Goal: Information Seeking & Learning: Find specific fact

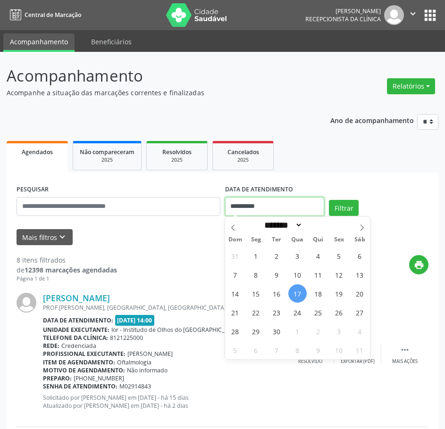
click at [256, 207] on input "**********" at bounding box center [275, 206] width 100 height 19
click at [317, 294] on span "18" at bounding box center [318, 293] width 18 height 18
type input "**********"
click at [317, 294] on span "18" at bounding box center [318, 293] width 18 height 18
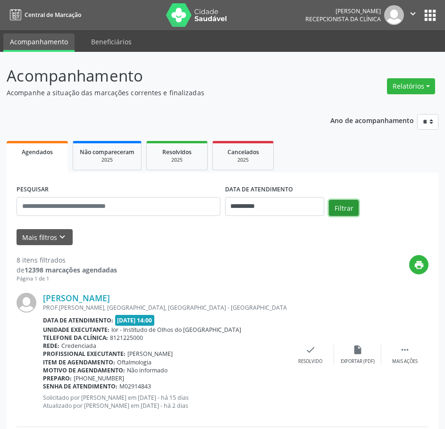
click at [349, 207] on button "Filtrar" at bounding box center [344, 208] width 30 height 16
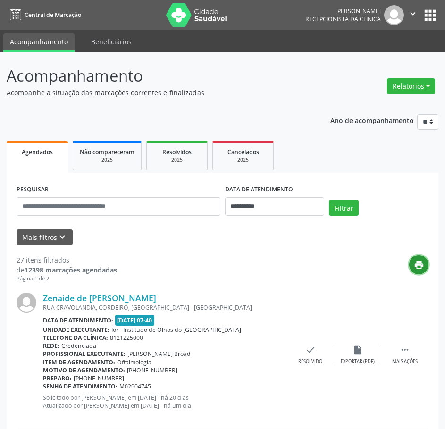
click at [417, 266] on icon "print" at bounding box center [419, 265] width 10 height 10
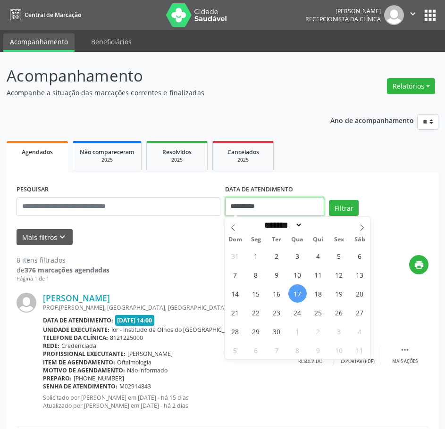
click at [253, 204] on input "**********" at bounding box center [275, 206] width 100 height 19
click at [319, 297] on span "18" at bounding box center [318, 293] width 18 height 18
type input "**********"
click at [319, 297] on span "18" at bounding box center [318, 293] width 18 height 18
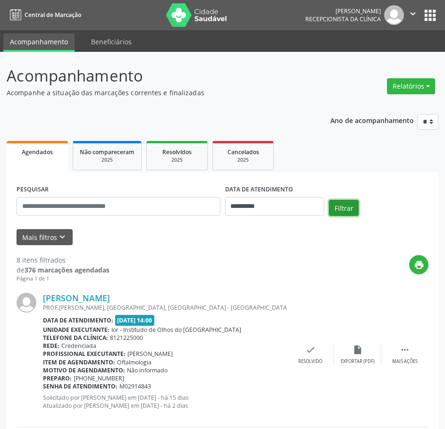
click at [345, 203] on button "Filtrar" at bounding box center [344, 208] width 30 height 16
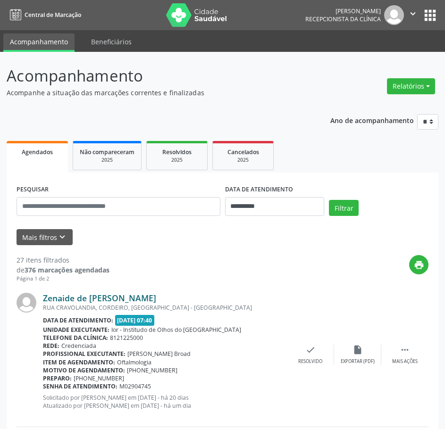
drag, startPoint x: 150, startPoint y: 299, endPoint x: 44, endPoint y: 297, distance: 106.1
click at [44, 297] on div "Zenaide de [PERSON_NAME]" at bounding box center [165, 298] width 244 height 10
copy link "Zenaide de [PERSON_NAME]"
click at [133, 294] on link "Zenaide de [PERSON_NAME]" at bounding box center [99, 298] width 113 height 10
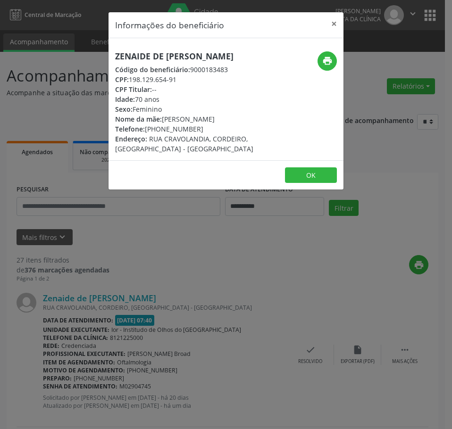
drag, startPoint x: 180, startPoint y: 82, endPoint x: 131, endPoint y: 78, distance: 48.8
click at [131, 78] on div "CPF: 198.129.654-91" at bounding box center [186, 80] width 143 height 10
copy div "198.129.654-91"
drag, startPoint x: 199, startPoint y: 128, endPoint x: 145, endPoint y: 125, distance: 53.8
click at [145, 125] on div "Telefone: (81) 99691-2570" at bounding box center [186, 129] width 143 height 10
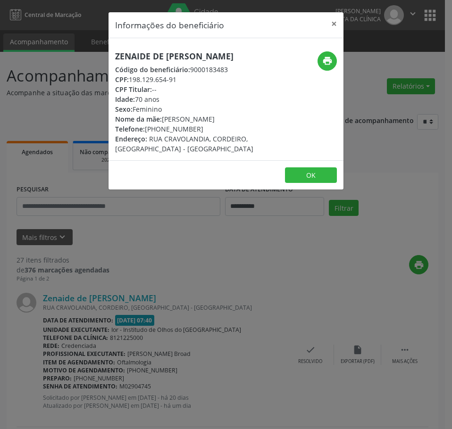
copy div "[PHONE_NUMBER]"
drag, startPoint x: 116, startPoint y: 226, endPoint x: 114, endPoint y: 233, distance: 7.5
click at [116, 226] on div "Informações do beneficiário × Zenaide de Lucena Ferreira Código do beneficiário…" at bounding box center [226, 214] width 452 height 429
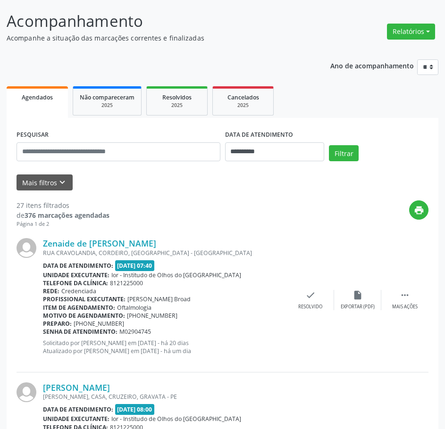
scroll to position [189, 0]
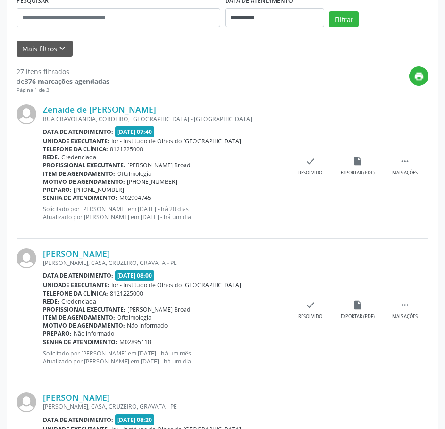
drag, startPoint x: 158, startPoint y: 197, endPoint x: 43, endPoint y: 196, distance: 114.6
click at [43, 196] on div "Senha de atendimento: M02904745" at bounding box center [165, 198] width 244 height 8
copy div "Senha de atendimento: M02904745"
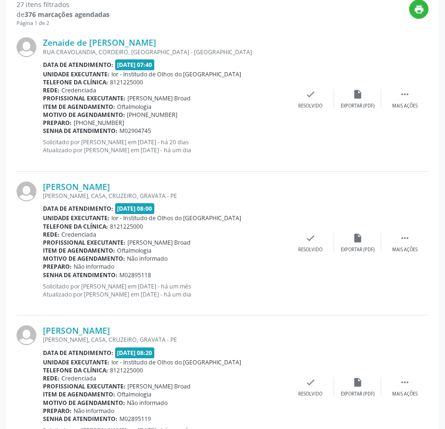
scroll to position [283, 0]
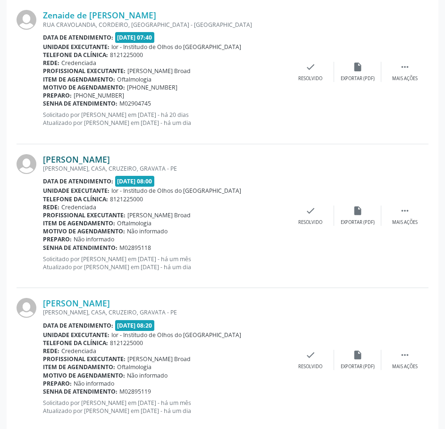
click at [110, 162] on link "[PERSON_NAME]" at bounding box center [76, 159] width 67 height 10
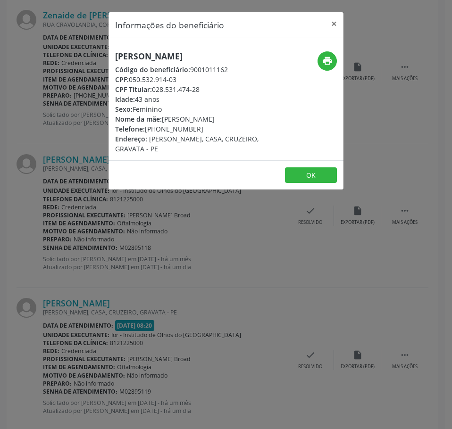
click at [161, 60] on h5 "[PERSON_NAME]" at bounding box center [186, 56] width 143 height 10
copy div "[PERSON_NAME]"
drag, startPoint x: 180, startPoint y: 89, endPoint x: 130, endPoint y: 91, distance: 50.5
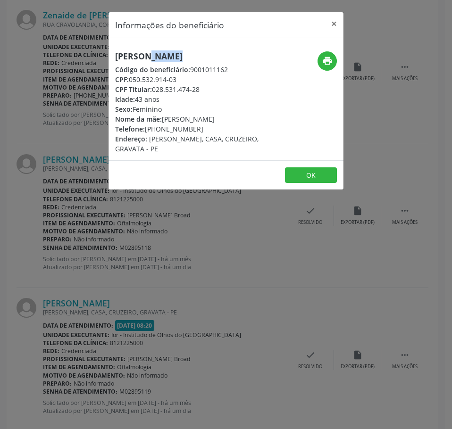
click at [130, 84] on div "CPF: 050.532.914-03" at bounding box center [186, 80] width 143 height 10
copy div "050.532.914-03"
drag, startPoint x: 199, startPoint y: 151, endPoint x: 147, endPoint y: 151, distance: 51.4
click at [147, 134] on div "Telefone: (81) 99404-0993" at bounding box center [186, 129] width 143 height 10
copy div "(81) 99404-0993"
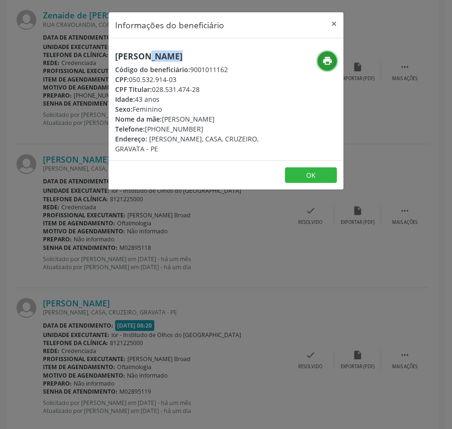
click at [324, 59] on icon "print" at bounding box center [327, 61] width 10 height 10
click at [120, 271] on div "Informações do beneficiário × Aline Soraia Rodrigues Ferreira Modesto Código do…" at bounding box center [226, 214] width 452 height 429
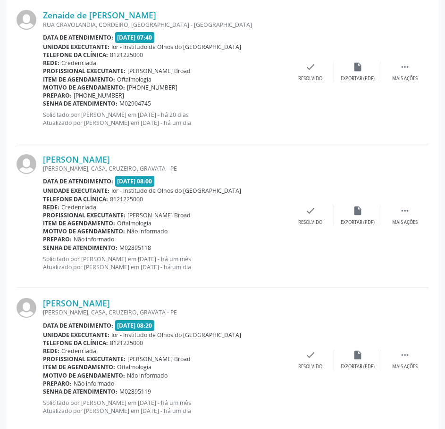
drag, startPoint x: 153, startPoint y: 246, endPoint x: 43, endPoint y: 248, distance: 110.4
click at [43, 248] on div "Senha de atendimento: M02895118" at bounding box center [165, 248] width 244 height 8
copy div "Senha de atendimento: M02895118"
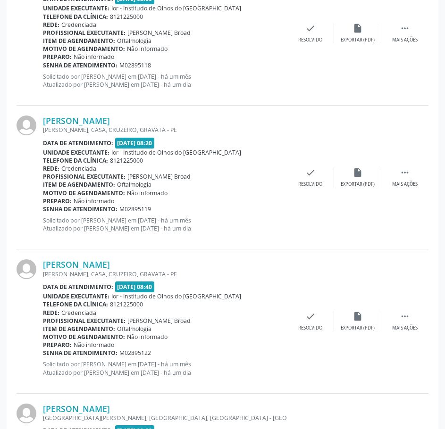
scroll to position [472, 0]
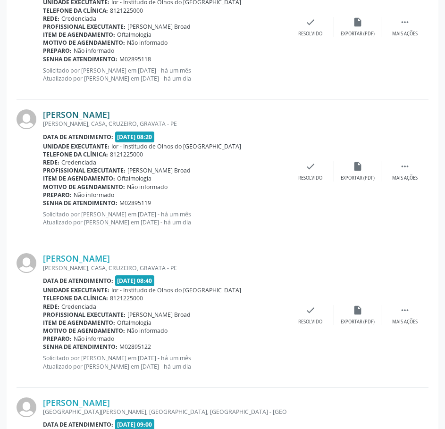
click at [110, 113] on link "[PERSON_NAME]" at bounding box center [76, 114] width 67 height 10
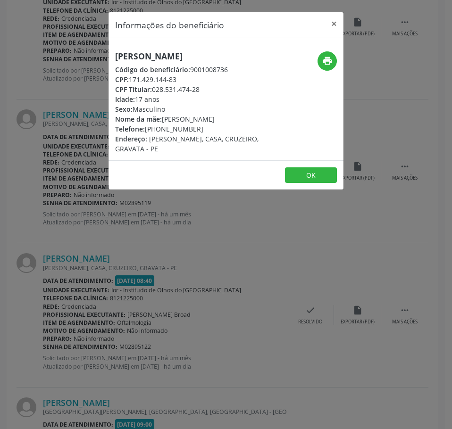
click at [280, 317] on div "Informações do beneficiário × Giovana Ferreira Modesto Código do beneficiário: …" at bounding box center [226, 214] width 452 height 429
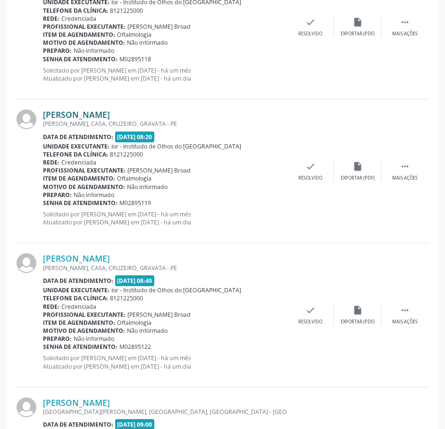
click at [110, 114] on link "[PERSON_NAME]" at bounding box center [76, 114] width 67 height 10
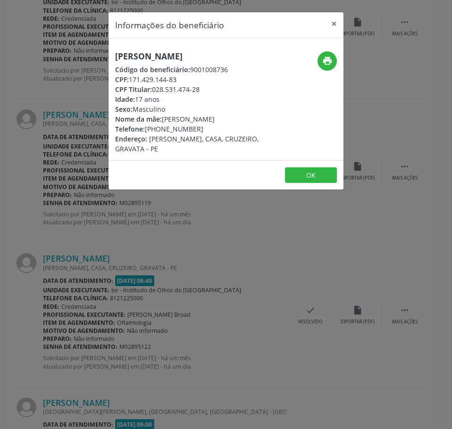
drag, startPoint x: 180, startPoint y: 81, endPoint x: 130, endPoint y: 78, distance: 50.6
click at [130, 78] on div "CPF: 171.429.144-83" at bounding box center [186, 80] width 143 height 10
copy div "171.429.144-83"
click at [118, 220] on div "Informações do beneficiário × Giovana Ferreira Modesto Código do beneficiário: …" at bounding box center [226, 214] width 452 height 429
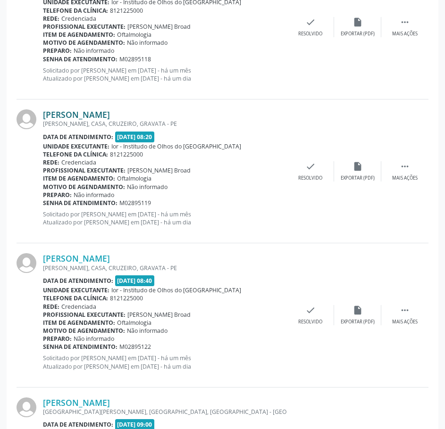
click at [110, 114] on link "[PERSON_NAME]" at bounding box center [76, 114] width 67 height 10
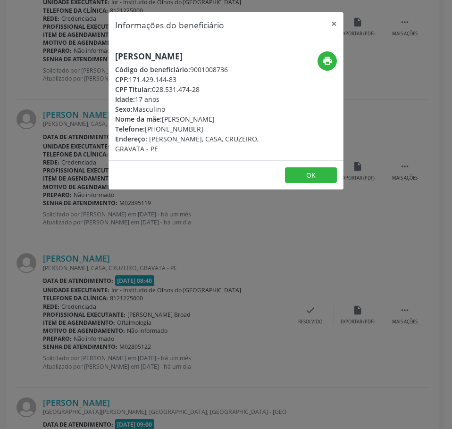
drag, startPoint x: 198, startPoint y: 129, endPoint x: 147, endPoint y: 128, distance: 51.4
click at [147, 128] on div "Telefone: (81) 99404-0993" at bounding box center [186, 129] width 143 height 10
copy div "(81) 99404-0993"
click at [317, 63] on button "print" at bounding box center [326, 60] width 19 height 19
click at [142, 57] on h5 "[PERSON_NAME]" at bounding box center [186, 56] width 143 height 10
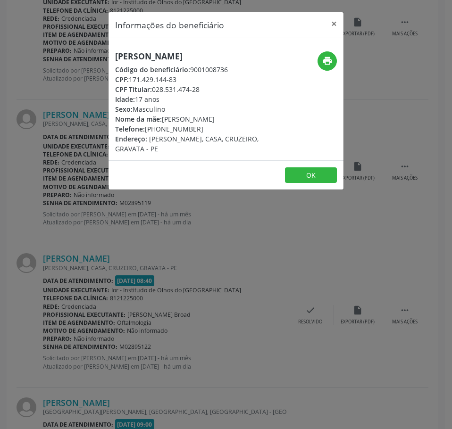
click at [142, 57] on h5 "[PERSON_NAME]" at bounding box center [186, 56] width 143 height 10
click at [64, 229] on div "Informações do beneficiário × Giovana Ferreira Modesto Código do beneficiário: …" at bounding box center [226, 214] width 452 height 429
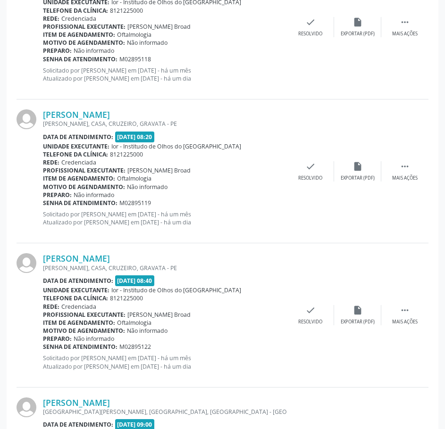
drag, startPoint x: 155, startPoint y: 201, endPoint x: 43, endPoint y: 204, distance: 111.8
click at [43, 204] on div "Senha de atendimento: M02895119" at bounding box center [165, 203] width 244 height 8
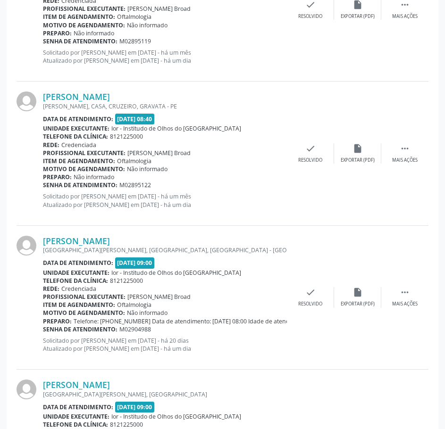
scroll to position [660, 0]
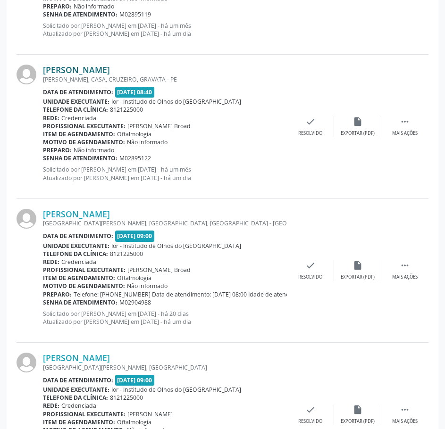
click at [109, 72] on link "[PERSON_NAME]" at bounding box center [76, 70] width 67 height 10
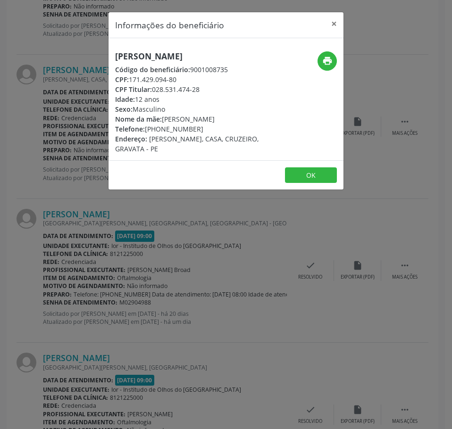
click at [152, 55] on h5 "[PERSON_NAME]" at bounding box center [186, 56] width 143 height 10
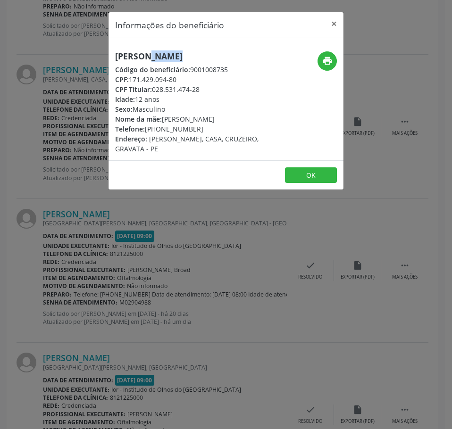
drag, startPoint x: 180, startPoint y: 76, endPoint x: 132, endPoint y: 80, distance: 48.7
click at [132, 80] on div "CPF: 171.429.094-80" at bounding box center [186, 80] width 143 height 10
drag, startPoint x: 197, startPoint y: 136, endPoint x: 147, endPoint y: 138, distance: 50.5
click at [147, 134] on div "Telefone: (81) 99404-0993" at bounding box center [186, 129] width 143 height 10
click at [333, 57] on button "print" at bounding box center [326, 60] width 19 height 19
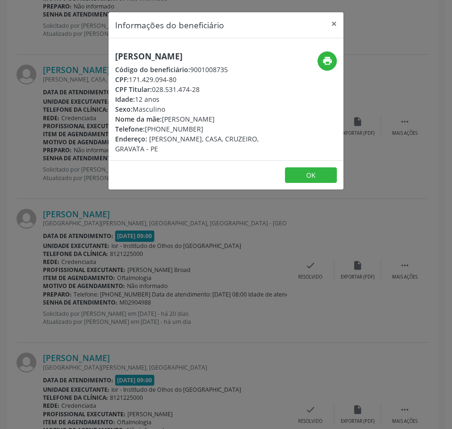
click at [65, 155] on div "Informações do beneficiário × Giulia Ferreira Modesto Código do beneficiário: 9…" at bounding box center [226, 214] width 452 height 429
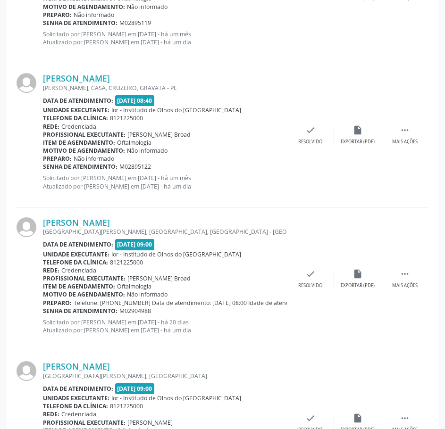
scroll to position [519, 0]
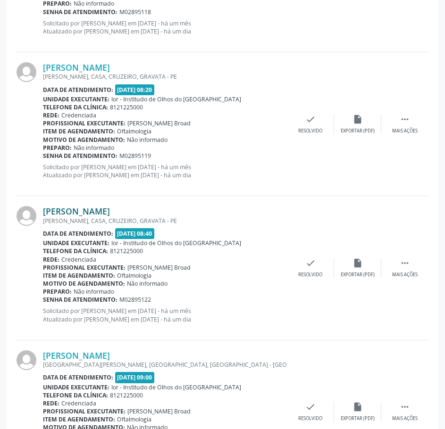
click at [93, 208] on link "[PERSON_NAME]" at bounding box center [76, 211] width 67 height 10
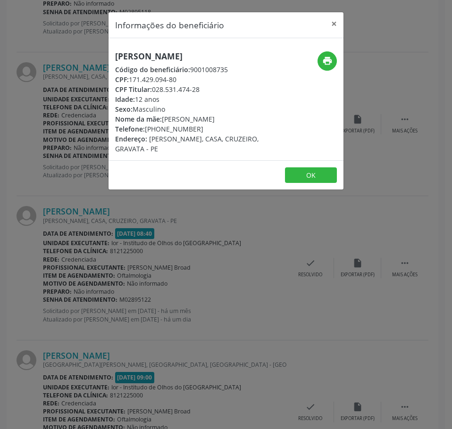
click at [139, 54] on h5 "[PERSON_NAME]" at bounding box center [186, 56] width 143 height 10
click at [138, 54] on h5 "[PERSON_NAME]" at bounding box center [186, 56] width 143 height 10
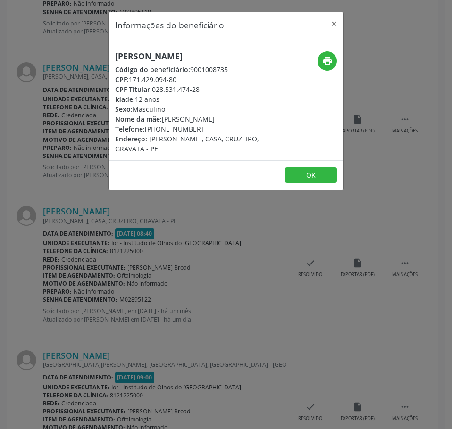
drag, startPoint x: 44, startPoint y: 249, endPoint x: 84, endPoint y: 216, distance: 51.9
click at [44, 247] on div "Informações do beneficiário × Giulia Ferreira Modesto Código do beneficiário: 9…" at bounding box center [226, 214] width 452 height 429
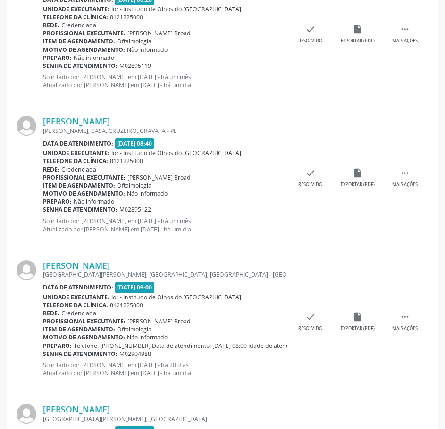
scroll to position [613, 0]
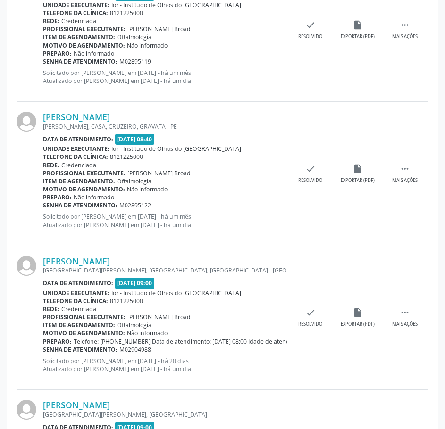
drag, startPoint x: 150, startPoint y: 206, endPoint x: 43, endPoint y: 206, distance: 107.1
click at [43, 206] on div "Senha de atendimento: M02895122" at bounding box center [165, 205] width 244 height 8
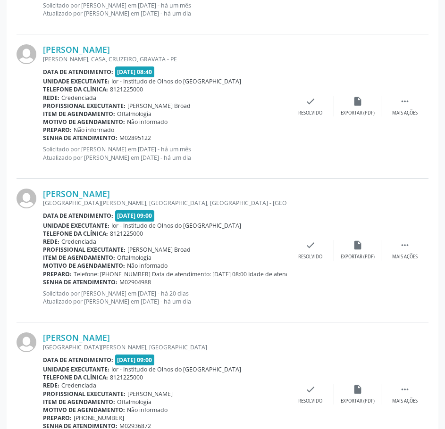
scroll to position [802, 0]
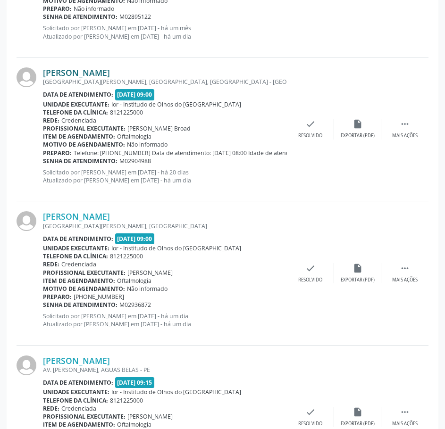
click at [101, 74] on link "[PERSON_NAME]" at bounding box center [76, 72] width 67 height 10
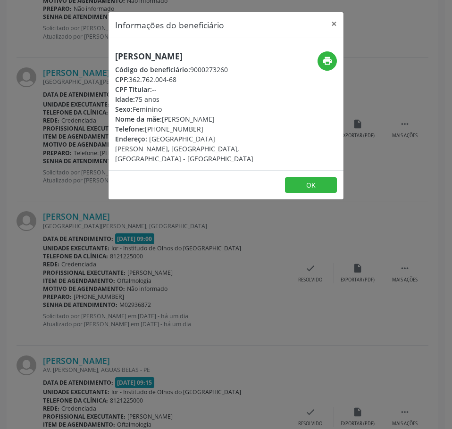
click at [168, 61] on h5 "[PERSON_NAME]" at bounding box center [186, 56] width 143 height 10
drag, startPoint x: 179, startPoint y: 83, endPoint x: 131, endPoint y: 81, distance: 48.2
click at [131, 81] on div "CPF: 362.762.004-68" at bounding box center [186, 80] width 143 height 10
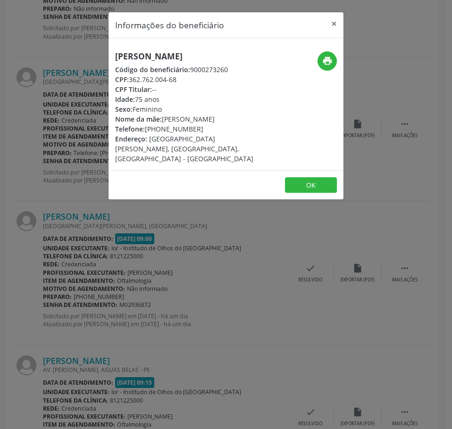
click at [211, 262] on div "Informações do beneficiário × Marinete Estelita da Silva Código do beneficiário…" at bounding box center [226, 214] width 452 height 429
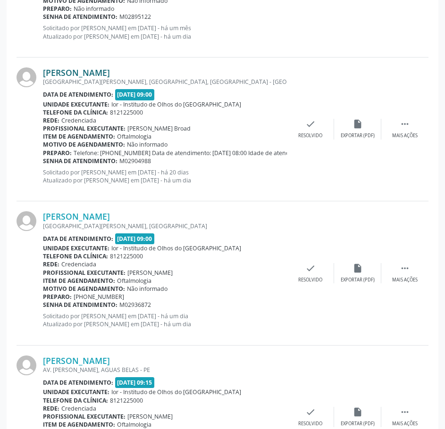
click at [110, 75] on link "[PERSON_NAME]" at bounding box center [76, 72] width 67 height 10
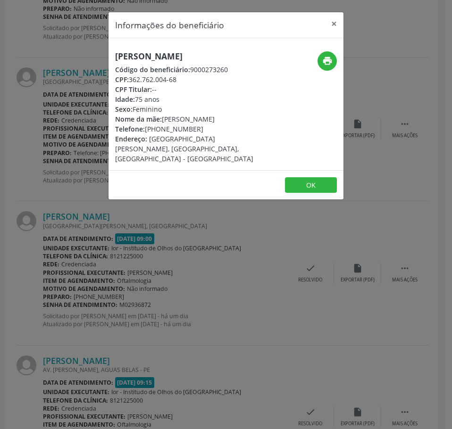
drag, startPoint x: 179, startPoint y: 219, endPoint x: 167, endPoint y: 206, distance: 17.4
click at [178, 219] on div "Informações do beneficiário × Marinete Estelita da Silva Código do beneficiário…" at bounding box center [226, 214] width 452 height 429
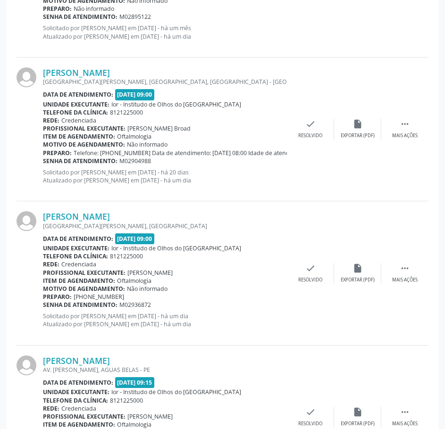
drag, startPoint x: 147, startPoint y: 161, endPoint x: 113, endPoint y: 171, distance: 35.4
click at [90, 166] on div "Marinete Estelita da Silva RUA SIQUEIRA CAMPOS, SANTO ANTONIO, RECIFE - PE Data…" at bounding box center [165, 129] width 244 height 124
click at [148, 174] on p "Solicitado por Maria Vanuzia Batista de Andrade em 28/08/2025 - há 20 dias Atua…" at bounding box center [165, 176] width 244 height 16
drag, startPoint x: 154, startPoint y: 162, endPoint x: 44, endPoint y: 162, distance: 109.9
click at [44, 162] on div "Senha de atendimento: M02904988" at bounding box center [165, 161] width 244 height 8
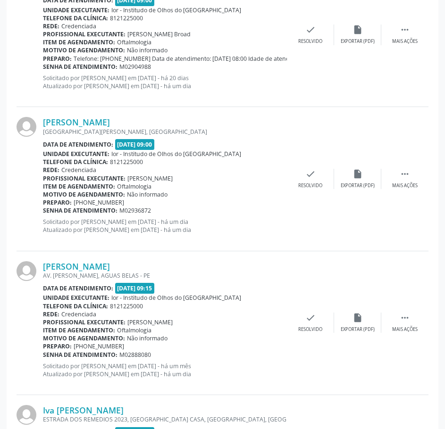
scroll to position [943, 0]
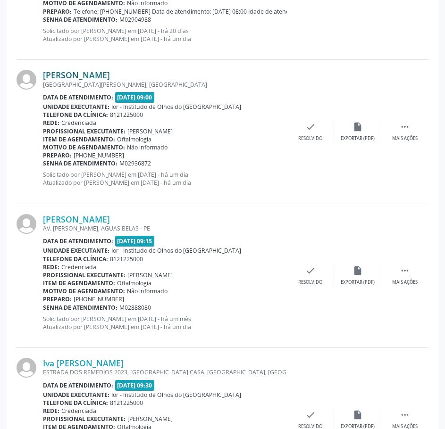
click at [110, 72] on link "[PERSON_NAME]" at bounding box center [76, 75] width 67 height 10
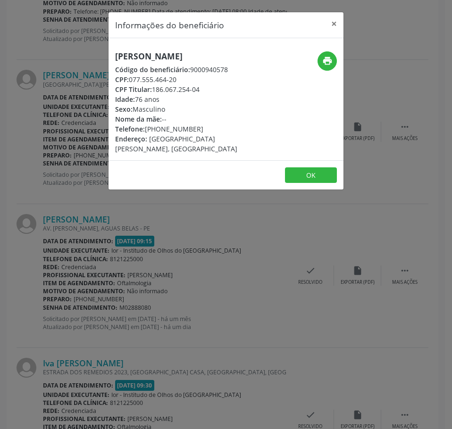
click at [150, 55] on h5 "[PERSON_NAME]" at bounding box center [186, 56] width 143 height 10
drag, startPoint x: 183, startPoint y: 78, endPoint x: 129, endPoint y: 78, distance: 53.8
click at [129, 78] on div "CPF: 077.555.464-20" at bounding box center [186, 80] width 143 height 10
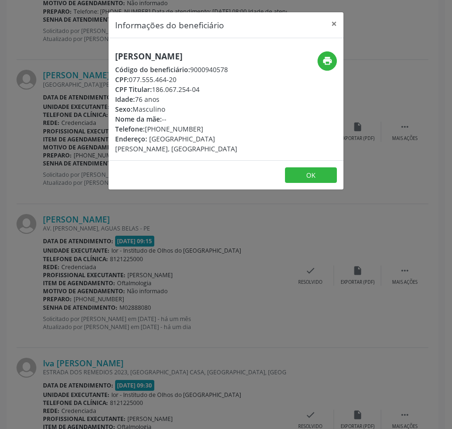
click at [141, 233] on div "Informações do beneficiário × Cicero Vicente da Silva Código do beneficiário: 9…" at bounding box center [226, 214] width 452 height 429
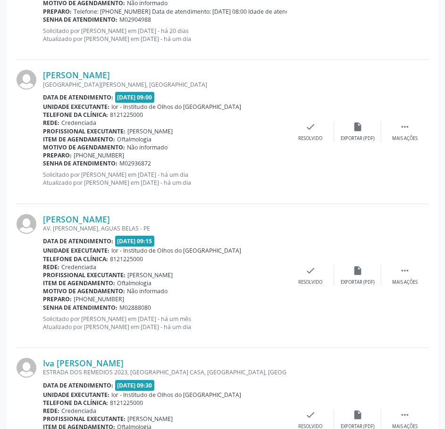
drag, startPoint x: 157, startPoint y: 166, endPoint x: 44, endPoint y: 166, distance: 112.7
click at [44, 166] on div "Senha de atendimento: M02936872" at bounding box center [165, 163] width 244 height 8
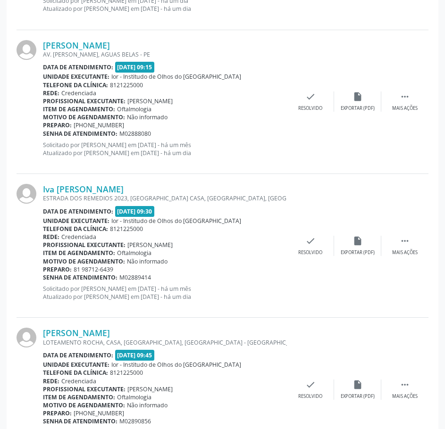
scroll to position [1132, 0]
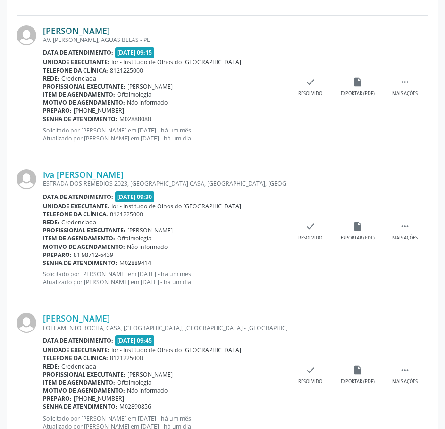
click at [110, 33] on link "[PERSON_NAME]" at bounding box center [76, 30] width 67 height 10
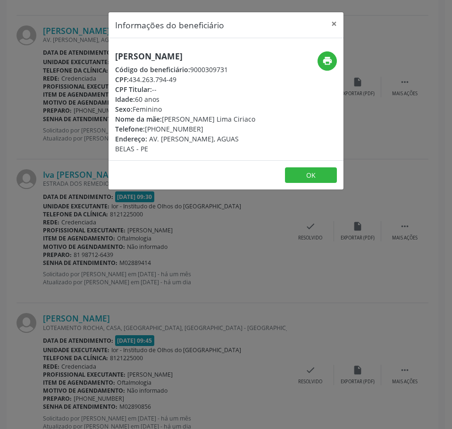
drag, startPoint x: 195, startPoint y: 139, endPoint x: 146, endPoint y: 140, distance: 49.1
click at [146, 134] on div "Telefone: (81) 99738-6475" at bounding box center [186, 129] width 143 height 10
drag, startPoint x: 179, startPoint y: 90, endPoint x: 131, endPoint y: 91, distance: 48.6
click at [131, 84] on div "CPF: 434.263.794-49" at bounding box center [186, 80] width 143 height 10
click at [120, 60] on h5 "[PERSON_NAME]" at bounding box center [186, 56] width 143 height 10
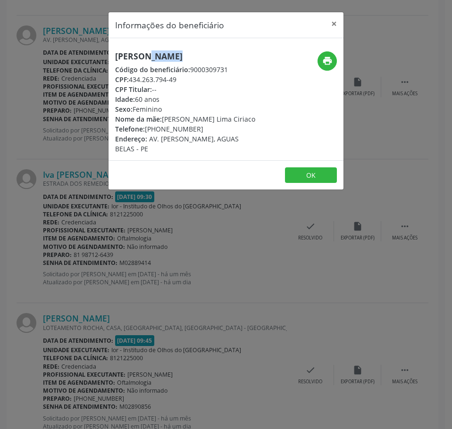
click at [120, 60] on h5 "[PERSON_NAME]" at bounding box center [186, 56] width 143 height 10
drag, startPoint x: 202, startPoint y: 138, endPoint x: 147, endPoint y: 140, distance: 55.2
click at [147, 134] on div "Telefone: (81) 99738-6475" at bounding box center [186, 129] width 143 height 10
drag, startPoint x: 163, startPoint y: 289, endPoint x: 158, endPoint y: 284, distance: 6.3
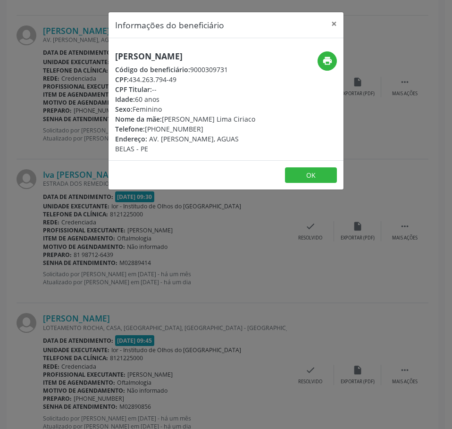
click at [160, 285] on div "Informações do beneficiário × Nilma Cristina de Oliveira Jonatas Código do bene…" at bounding box center [226, 214] width 452 height 429
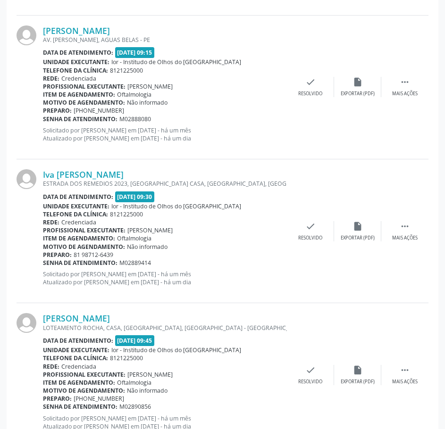
drag, startPoint x: 149, startPoint y: 116, endPoint x: 44, endPoint y: 119, distance: 105.7
click at [44, 119] on div "Senha de atendimento: M02888080" at bounding box center [165, 119] width 244 height 8
click at [110, 28] on link "[PERSON_NAME]" at bounding box center [76, 30] width 67 height 10
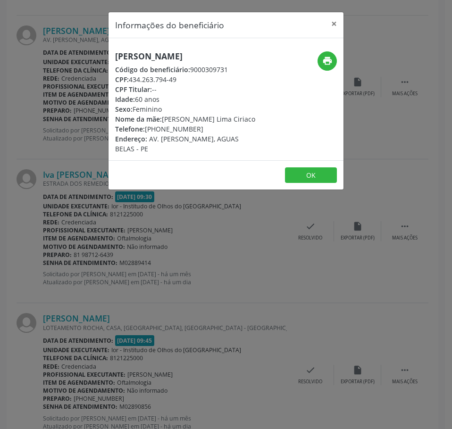
drag, startPoint x: 197, startPoint y: 137, endPoint x: 146, endPoint y: 136, distance: 51.0
click at [146, 134] on div "Telefone: (81) 99738-6475" at bounding box center [186, 129] width 143 height 10
click at [141, 309] on div "Informações do beneficiário × Nilma Cristina de Oliveira Jonatas Código do bene…" at bounding box center [226, 214] width 452 height 429
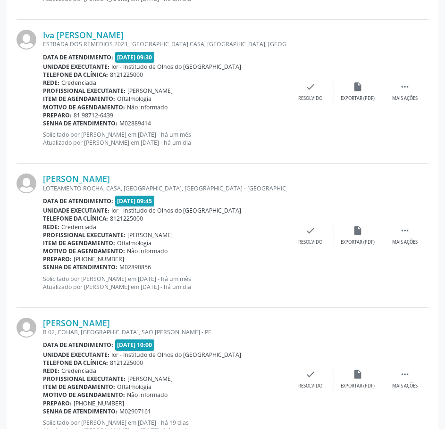
scroll to position [1273, 0]
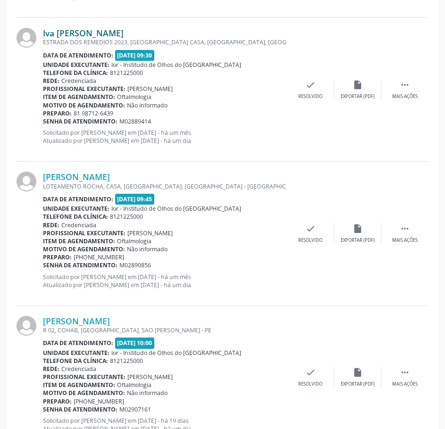
click at [121, 31] on link "Iva [PERSON_NAME]" at bounding box center [83, 33] width 81 height 10
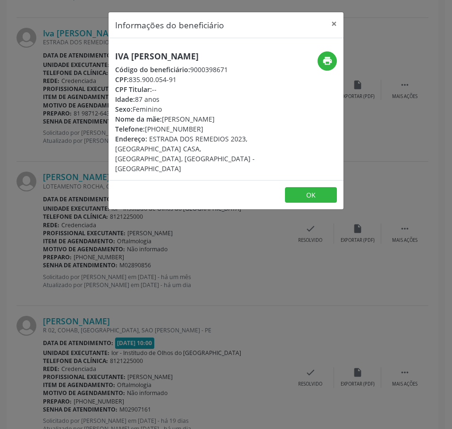
click at [140, 59] on h5 "Iva [PERSON_NAME]" at bounding box center [186, 56] width 143 height 10
click at [141, 58] on h5 "Iva [PERSON_NAME]" at bounding box center [186, 56] width 143 height 10
drag, startPoint x: 179, startPoint y: 80, endPoint x: 132, endPoint y: 77, distance: 46.8
click at [132, 77] on div "CPF: 835.900.054-91" at bounding box center [186, 80] width 143 height 10
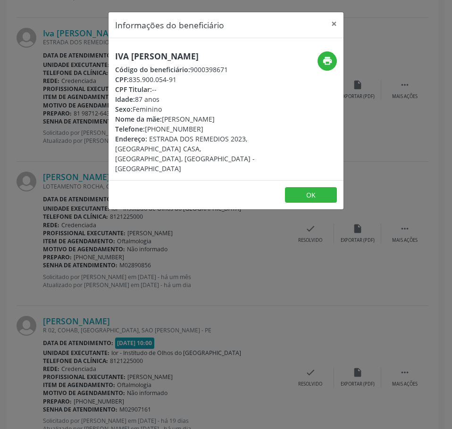
click at [219, 331] on div "Informações do beneficiário × Iva Maria da Costa Miranda Código do beneficiário…" at bounding box center [226, 214] width 452 height 429
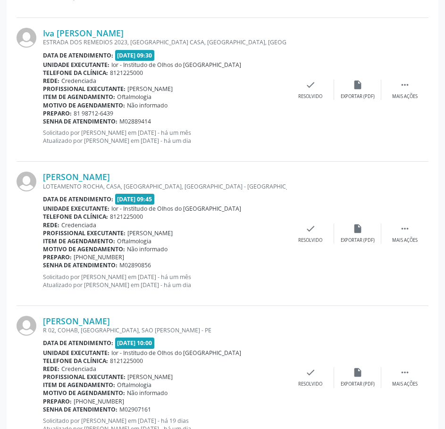
drag, startPoint x: 153, startPoint y: 125, endPoint x: 43, endPoint y: 123, distance: 109.4
click at [43, 123] on div "Senha de atendimento: M02889414" at bounding box center [165, 121] width 244 height 8
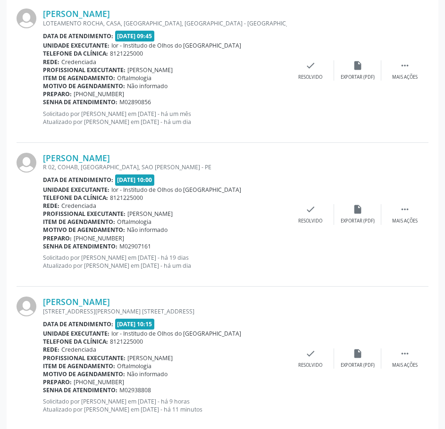
scroll to position [1415, 0]
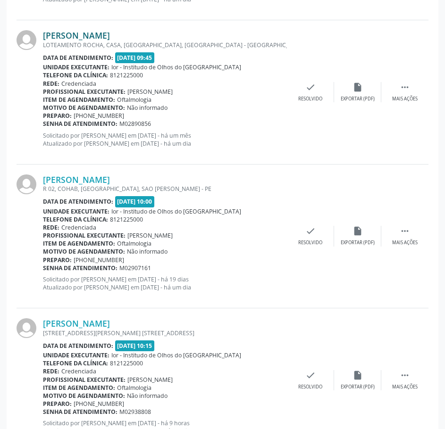
click at [110, 36] on link "[PERSON_NAME]" at bounding box center [76, 35] width 67 height 10
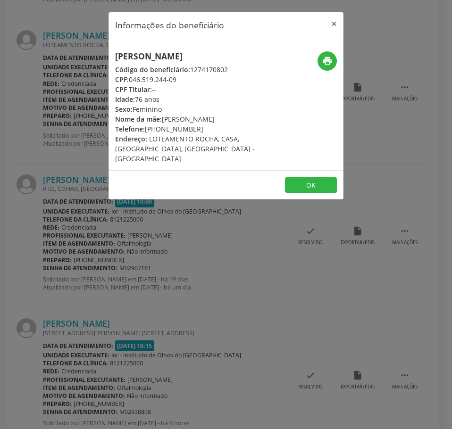
click at [159, 58] on h5 "[PERSON_NAME]" at bounding box center [186, 56] width 143 height 10
drag, startPoint x: 179, startPoint y: 89, endPoint x: 131, endPoint y: 88, distance: 48.6
click at [131, 84] on div "CPF: 046.519.244-09" at bounding box center [186, 80] width 143 height 10
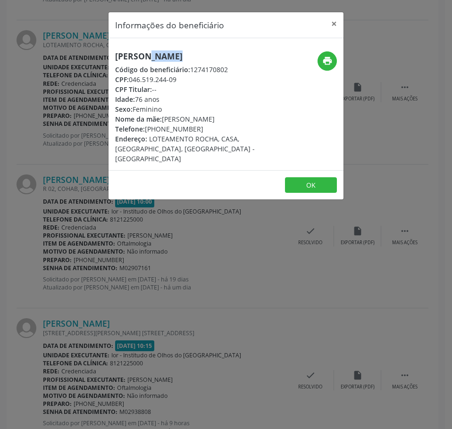
drag, startPoint x: 199, startPoint y: 139, endPoint x: 147, endPoint y: 143, distance: 51.5
click at [147, 134] on div "Telefone: (81) 98958-0374" at bounding box center [186, 129] width 143 height 10
click at [328, 58] on icon "print" at bounding box center [327, 61] width 10 height 10
click at [141, 219] on div "Informações do beneficiário × Maria do Carmo de Barros Fontes Código do benefic…" at bounding box center [226, 214] width 452 height 429
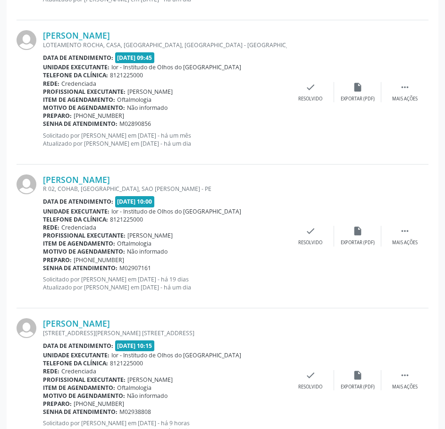
drag, startPoint x: 142, startPoint y: 123, endPoint x: 42, endPoint y: 126, distance: 99.5
click at [42, 126] on div "Maria do Carmo de Barros Fontes LOTEAMENTO ROCHA, CASA, CENTRO GOIANA PE, RECIF…" at bounding box center [223, 92] width 412 height 144
click at [42, 126] on div at bounding box center [30, 92] width 26 height 124
drag, startPoint x: 43, startPoint y: 124, endPoint x: 152, endPoint y: 124, distance: 109.4
click at [152, 124] on div "Senha de atendimento: M02890856" at bounding box center [165, 124] width 244 height 8
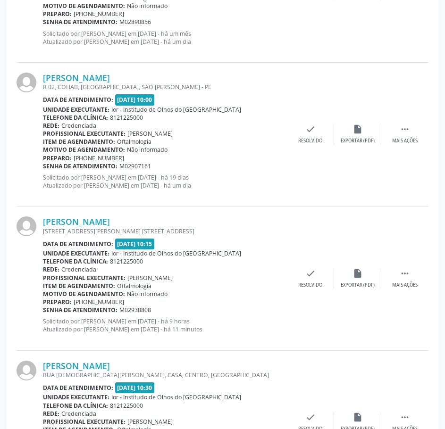
scroll to position [1556, 0]
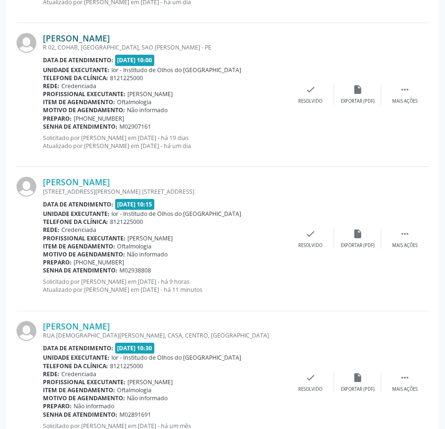
click at [110, 39] on link "[PERSON_NAME]" at bounding box center [76, 38] width 67 height 10
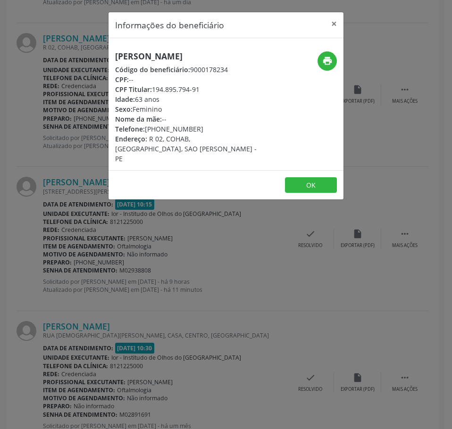
click at [176, 57] on h5 "[PERSON_NAME]" at bounding box center [186, 56] width 143 height 10
click at [327, 62] on icon "print" at bounding box center [327, 61] width 10 height 10
click at [71, 114] on div "Informações do beneficiário × Josefa Elaine de Queiroz Código do beneficiário: …" at bounding box center [226, 214] width 452 height 429
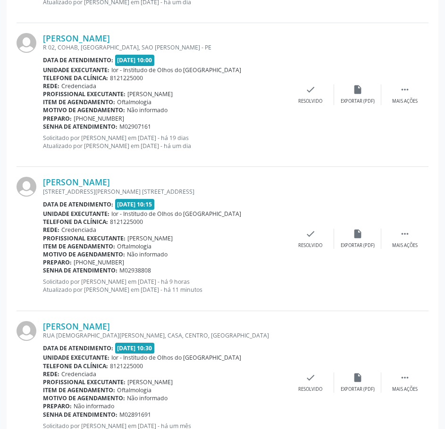
drag, startPoint x: 151, startPoint y: 128, endPoint x: 42, endPoint y: 126, distance: 109.4
click at [42, 126] on div "Josefa Elaine de Queiroz R 02, COHAB, BOA VISTA, SAO VICENTE FERRER - PE Data d…" at bounding box center [223, 95] width 412 height 144
click at [240, 45] on div "R 02, COHAB, [GEOGRAPHIC_DATA], SAO [PERSON_NAME] - PE" at bounding box center [165, 47] width 244 height 8
click at [233, 68] on div "Unidade executante: Ior - Institudo de Olhos do Recife" at bounding box center [165, 70] width 244 height 8
click at [244, 60] on div "Data de atendimento: 18/09/2025 - 10:00" at bounding box center [165, 60] width 244 height 11
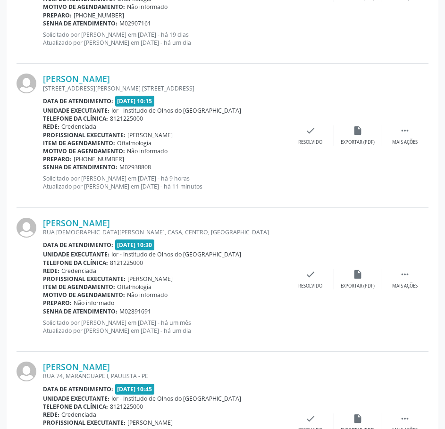
scroll to position [1698, 0]
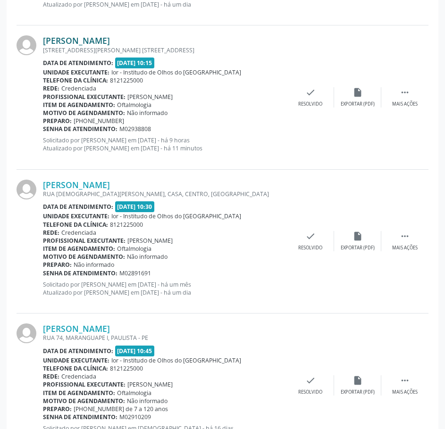
click at [110, 37] on link "[PERSON_NAME]" at bounding box center [76, 40] width 67 height 10
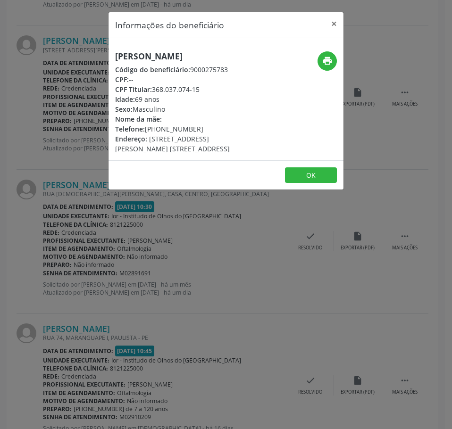
click at [148, 58] on h5 "[PERSON_NAME]" at bounding box center [186, 56] width 143 height 10
click at [41, 159] on div "Informações do beneficiário × Gilberto Barbosa Silva Código do beneficiário: 90…" at bounding box center [226, 214] width 452 height 429
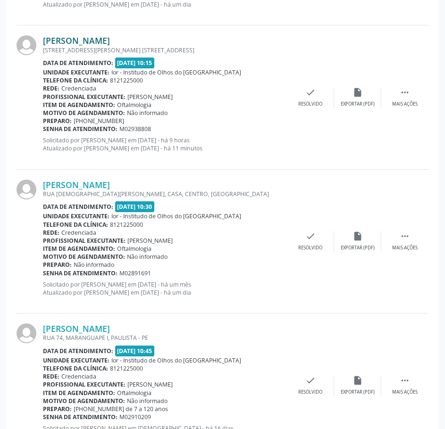
click at [110, 40] on link "[PERSON_NAME]" at bounding box center [76, 40] width 67 height 10
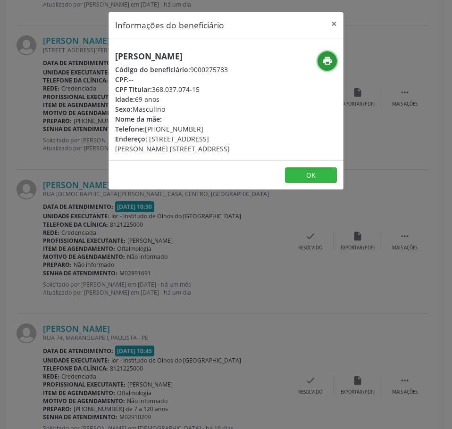
click at [328, 59] on icon "print" at bounding box center [327, 61] width 10 height 10
click at [87, 161] on div "Informações do beneficiário × Gilberto Barbosa Silva Código do beneficiário: 90…" at bounding box center [226, 214] width 452 height 429
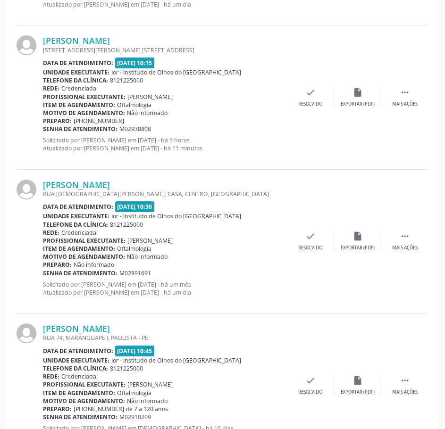
drag, startPoint x: 156, startPoint y: 131, endPoint x: 43, endPoint y: 127, distance: 112.3
click at [43, 127] on div "Senha de atendimento: M02938808" at bounding box center [165, 129] width 244 height 8
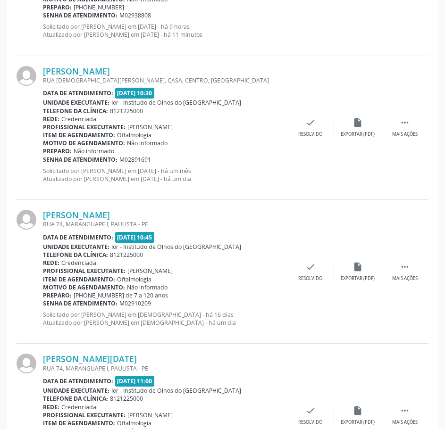
scroll to position [1839, 0]
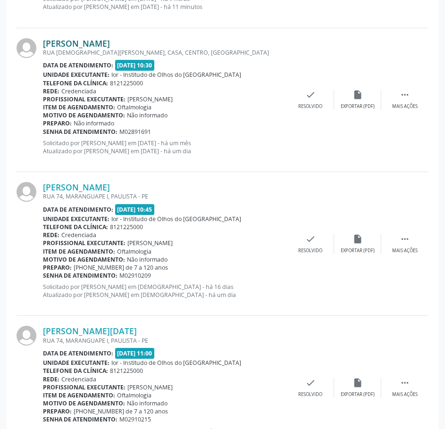
click at [110, 40] on link "[PERSON_NAME]" at bounding box center [76, 43] width 67 height 10
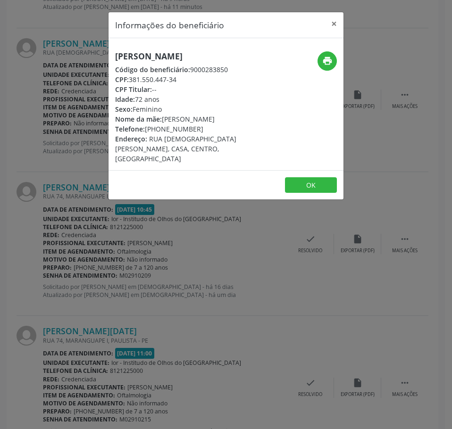
click at [143, 60] on h5 "[PERSON_NAME]" at bounding box center [186, 56] width 143 height 10
drag, startPoint x: 175, startPoint y: 89, endPoint x: 139, endPoint y: 88, distance: 36.3
click at [139, 84] on div "CPF: 381.550.447-34" at bounding box center [186, 80] width 143 height 10
click at [190, 84] on div "CPF: 381.550.447-34" at bounding box center [186, 80] width 143 height 10
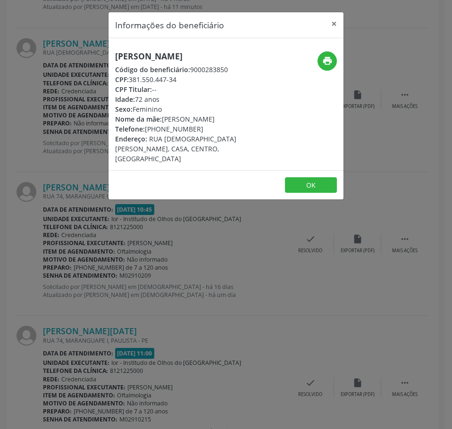
drag, startPoint x: 179, startPoint y: 88, endPoint x: 129, endPoint y: 91, distance: 50.1
click at [129, 84] on div "CPF: 381.550.447-34" at bounding box center [186, 80] width 143 height 10
click at [69, 98] on div "Informações do beneficiário × Lindinalva Gomes do Nascimento Código do benefici…" at bounding box center [226, 214] width 452 height 429
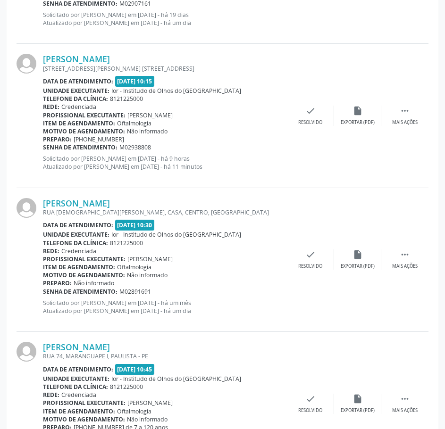
scroll to position [1651, 0]
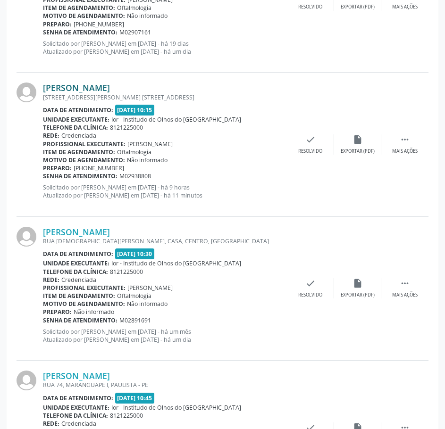
click at [110, 88] on link "[PERSON_NAME]" at bounding box center [76, 88] width 67 height 10
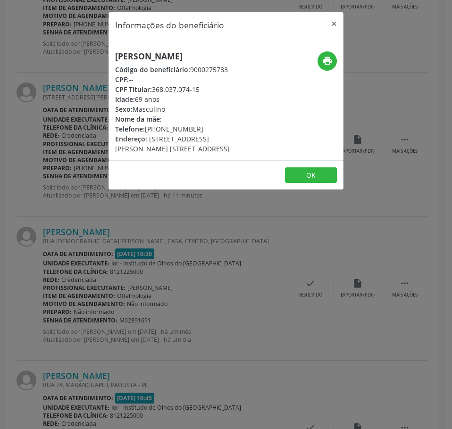
click at [182, 57] on h5 "[PERSON_NAME]" at bounding box center [186, 56] width 143 height 10
click at [104, 163] on div "Informações do beneficiário × Gilberto Barbosa Silva Código do beneficiário: 90…" at bounding box center [226, 214] width 452 height 429
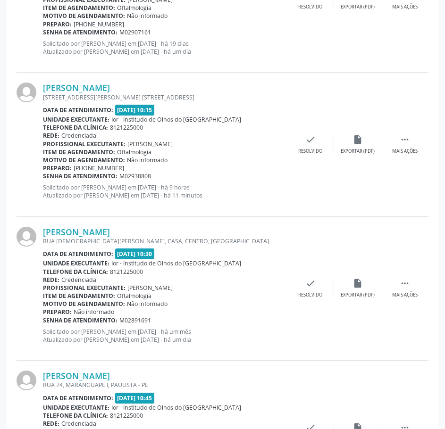
drag, startPoint x: 153, startPoint y: 176, endPoint x: 43, endPoint y: 177, distance: 109.4
click at [43, 177] on div "Senha de atendimento: M02938808" at bounding box center [165, 176] width 244 height 8
click at [110, 232] on link "[PERSON_NAME]" at bounding box center [76, 232] width 67 height 10
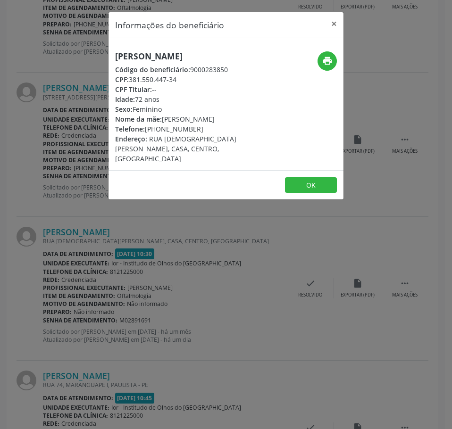
drag, startPoint x: 177, startPoint y: 91, endPoint x: 132, endPoint y: 91, distance: 45.7
click at [132, 84] on div "CPF: 381.550.447-34" at bounding box center [186, 80] width 143 height 10
click at [158, 285] on div "Informações do beneficiário × Lindinalva Gomes do Nascimento Código do benefici…" at bounding box center [226, 214] width 452 height 429
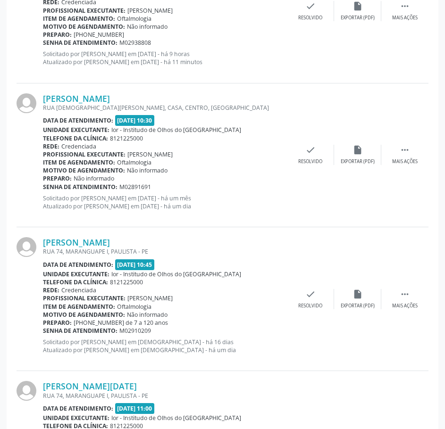
scroll to position [1792, 0]
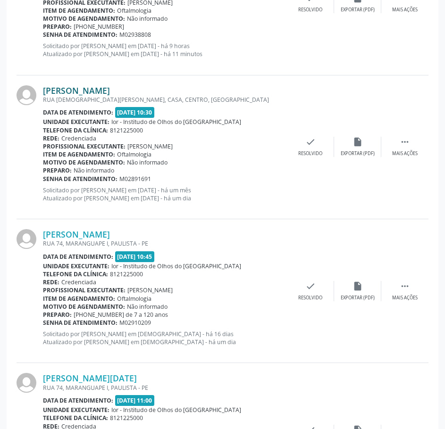
click at [110, 90] on link "[PERSON_NAME]" at bounding box center [76, 90] width 67 height 10
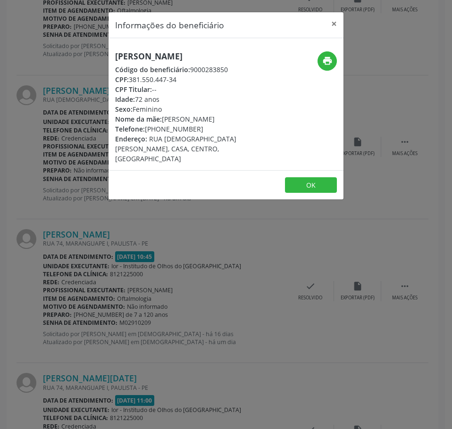
drag, startPoint x: 199, startPoint y: 139, endPoint x: 146, endPoint y: 136, distance: 53.4
click at [146, 134] on div "Telefone: (87) 99954-5137" at bounding box center [186, 129] width 143 height 10
drag, startPoint x: 35, startPoint y: 175, endPoint x: 114, endPoint y: 163, distance: 80.1
click at [40, 173] on div "Informações do beneficiário × Lindinalva Gomes do Nascimento Código do benefici…" at bounding box center [226, 214] width 452 height 429
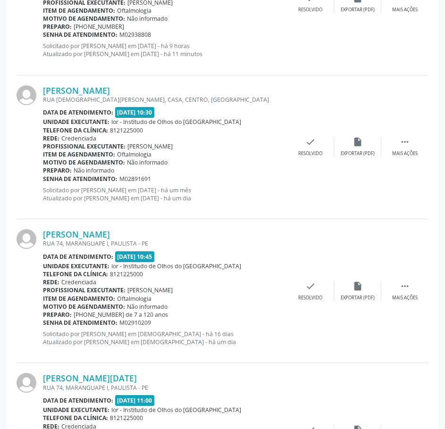
drag, startPoint x: 153, startPoint y: 178, endPoint x: 43, endPoint y: 178, distance: 109.4
click at [43, 178] on div "Senha de atendimento: M02891691" at bounding box center [165, 179] width 244 height 8
click at [103, 90] on link "[PERSON_NAME]" at bounding box center [76, 90] width 67 height 10
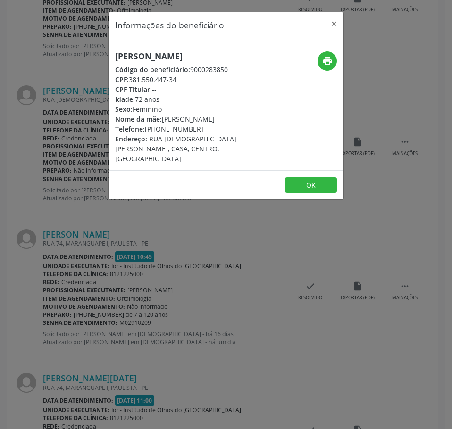
click at [160, 60] on h5 "[PERSON_NAME]" at bounding box center [186, 56] width 143 height 10
click at [63, 166] on div "Informações do beneficiário × Lindinalva Gomes do Nascimento Código do benefici…" at bounding box center [226, 214] width 452 height 429
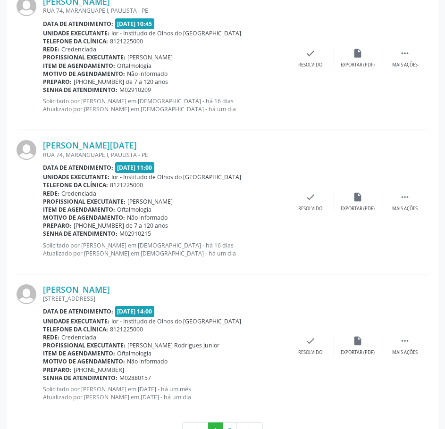
scroll to position [1981, 0]
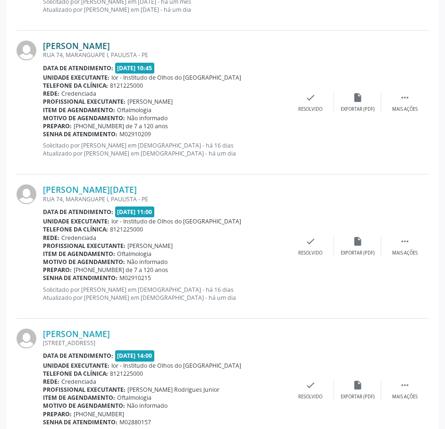
click at [110, 42] on link "[PERSON_NAME]" at bounding box center [76, 46] width 67 height 10
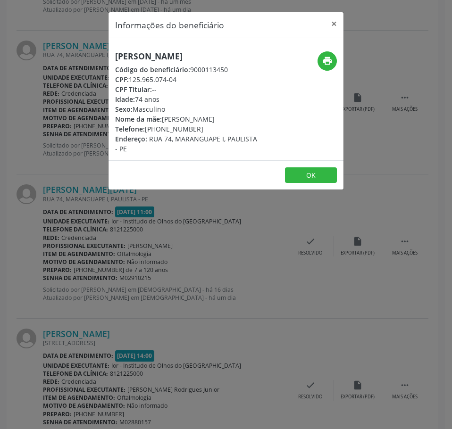
click at [193, 59] on h5 "[PERSON_NAME]" at bounding box center [186, 56] width 143 height 10
click at [65, 133] on div "Informações do beneficiário × Armando Barrozo Lopes Código do beneficiário: 900…" at bounding box center [226, 214] width 452 height 429
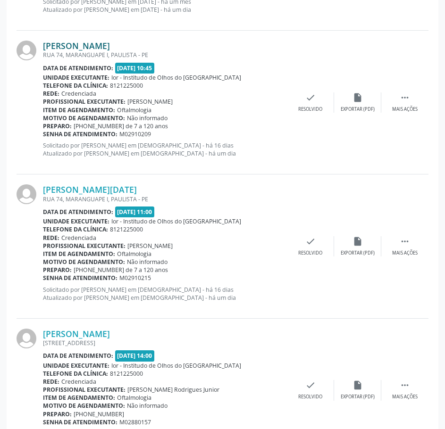
click at [110, 45] on link "[PERSON_NAME]" at bounding box center [76, 46] width 67 height 10
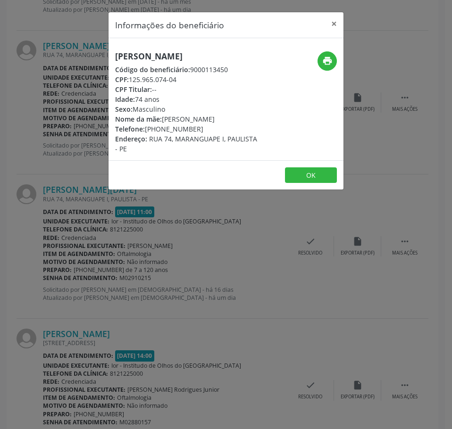
drag, startPoint x: 199, startPoint y: 129, endPoint x: 147, endPoint y: 128, distance: 51.9
click at [147, 128] on div "Telefone: (81) 98779-1287" at bounding box center [186, 129] width 143 height 10
click at [390, 32] on div "Informações do beneficiário × Armando Barrozo Lopes Código do beneficiário: 900…" at bounding box center [226, 214] width 452 height 429
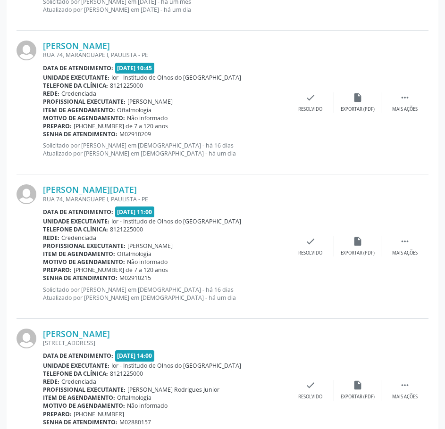
drag, startPoint x: 151, startPoint y: 135, endPoint x: 42, endPoint y: 134, distance: 109.0
click at [44, 135] on div "Senha de atendimento: M02910209" at bounding box center [165, 134] width 244 height 8
click at [90, 43] on link "[PERSON_NAME]" at bounding box center [76, 46] width 67 height 10
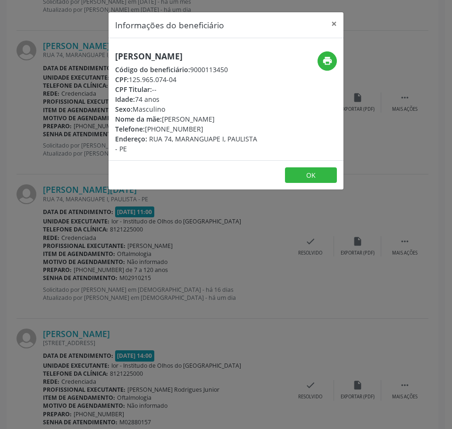
click at [139, 59] on h5 "[PERSON_NAME]" at bounding box center [186, 56] width 143 height 10
click at [175, 249] on div "Informações do beneficiário × Armando Barrozo Lopes Código do beneficiário: 900…" at bounding box center [226, 214] width 452 height 429
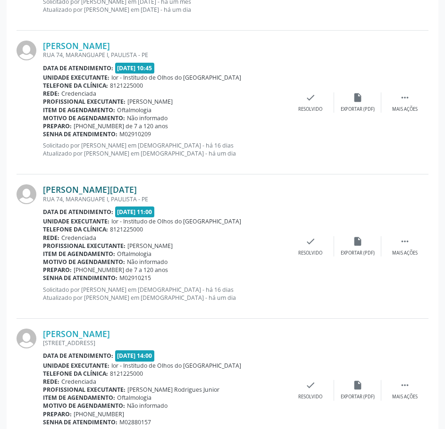
click at [133, 189] on link "[PERSON_NAME][DATE]" at bounding box center [90, 189] width 94 height 10
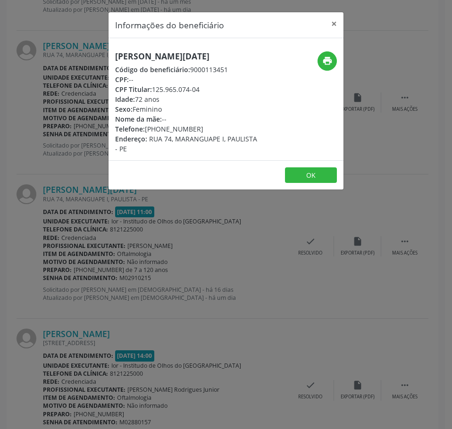
click at [171, 61] on h5 "[PERSON_NAME][DATE]" at bounding box center [186, 56] width 143 height 10
click at [357, 321] on div "Informações do beneficiário × Vera Lucia de Carvalho Barrozo Lopes Código do be…" at bounding box center [226, 214] width 452 height 429
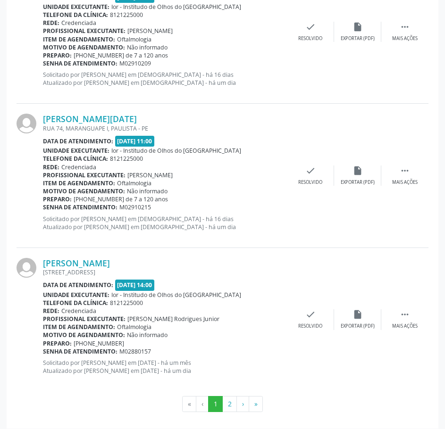
scroll to position [2058, 0]
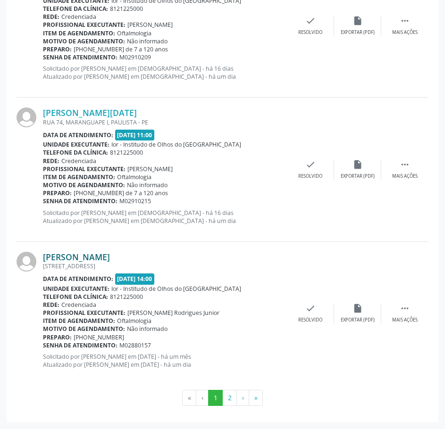
click at [110, 255] on link "[PERSON_NAME]" at bounding box center [76, 257] width 67 height 10
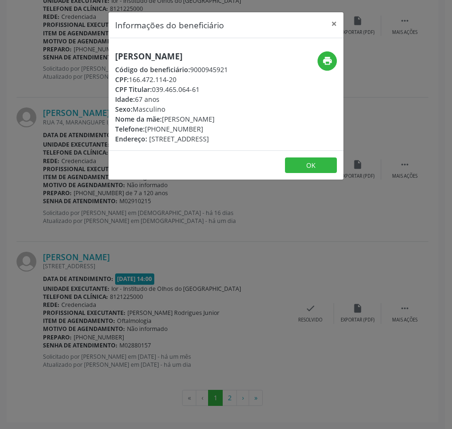
drag, startPoint x: 249, startPoint y: 382, endPoint x: 256, endPoint y: 341, distance: 41.6
click at [251, 375] on div "Informações do beneficiário × Rubens de Araujo Costa Código do beneficiário: 90…" at bounding box center [226, 214] width 452 height 429
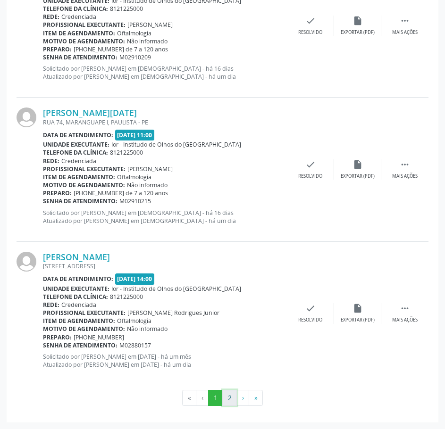
click at [231, 398] on button "2" at bounding box center [229, 398] width 15 height 16
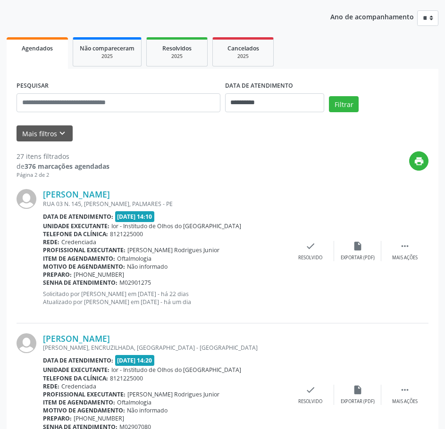
scroll to position [94, 0]
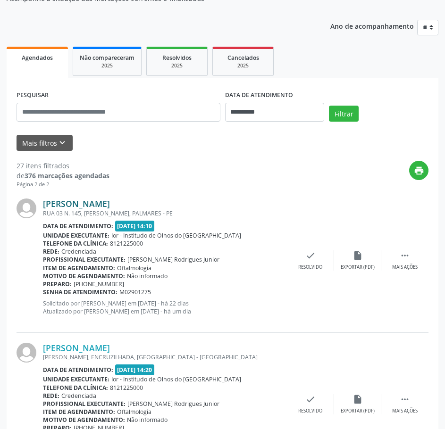
click at [98, 201] on link "Geraldo Antonio Bezerra" at bounding box center [76, 204] width 67 height 10
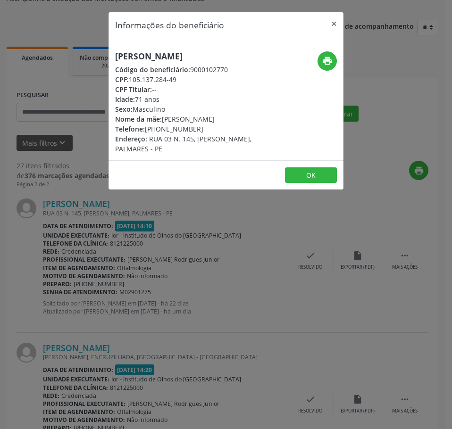
click at [171, 51] on h5 "Geraldo Antonio Bezerra" at bounding box center [186, 56] width 143 height 10
drag, startPoint x: 148, startPoint y: 51, endPoint x: 113, endPoint y: 73, distance: 40.8
click at [102, 76] on div "Informações do beneficiário × Geraldo Antonio Bezerra Código do beneficiário: 9…" at bounding box center [226, 214] width 452 height 429
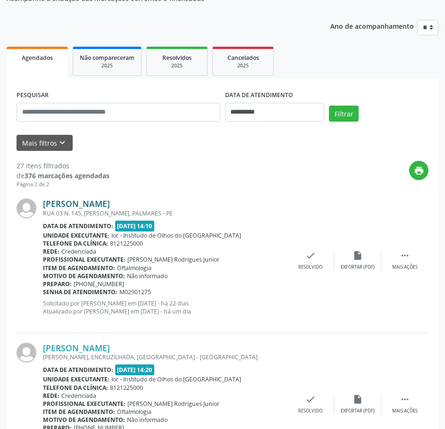
click at [98, 201] on link "Geraldo Antonio Bezerra" at bounding box center [76, 204] width 67 height 10
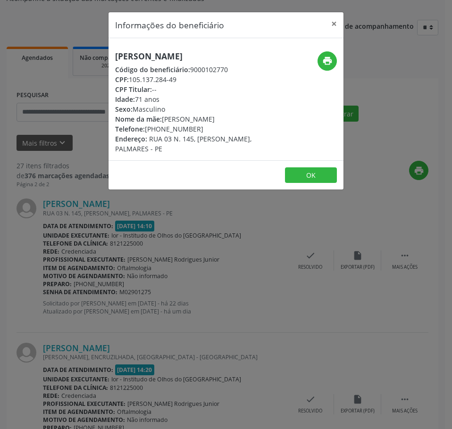
drag, startPoint x: 182, startPoint y: 77, endPoint x: 130, endPoint y: 74, distance: 52.0
click at [130, 75] on div "CPF: 105.137.284-49" at bounding box center [186, 80] width 143 height 10
click at [132, 218] on div "Informações do beneficiário × Geraldo Antonio Bezerra Código do beneficiário: 9…" at bounding box center [226, 214] width 452 height 429
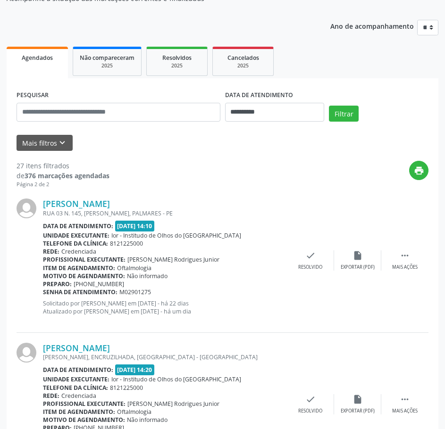
drag, startPoint x: 150, startPoint y: 292, endPoint x: 42, endPoint y: 290, distance: 108.5
click at [43, 291] on div "Senha de atendimento: M02901275" at bounding box center [165, 292] width 244 height 8
click at [94, 202] on link "Geraldo Antonio Bezerra" at bounding box center [76, 204] width 67 height 10
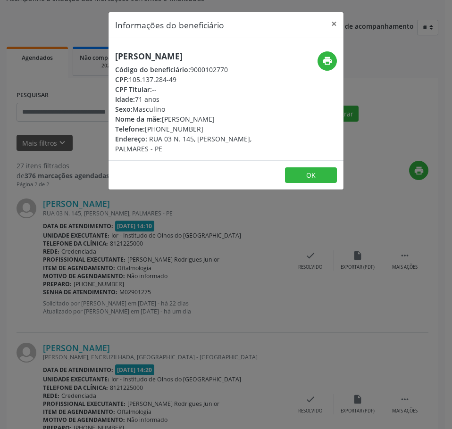
click at [192, 128] on div "Telefone: (81) 99428-3887" at bounding box center [186, 129] width 143 height 10
drag, startPoint x: 200, startPoint y: 125, endPoint x: 146, endPoint y: 128, distance: 54.3
click at [146, 128] on div "Telefone: (81) 99428-3887" at bounding box center [186, 129] width 143 height 10
click at [398, 56] on div "Informações do beneficiário × Geraldo Antonio Bezerra Código do beneficiário: 9…" at bounding box center [226, 214] width 452 height 429
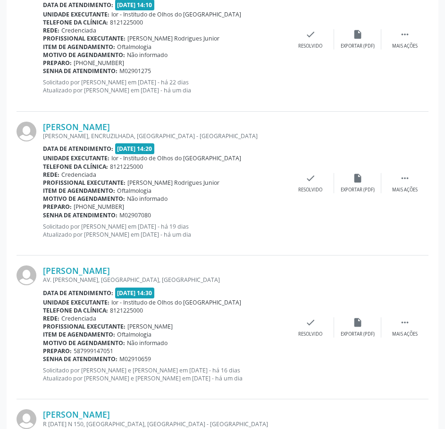
scroll to position [330, 0]
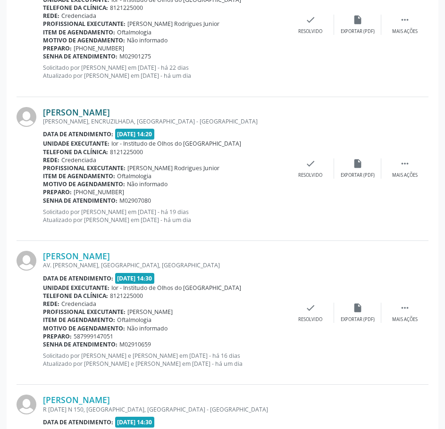
click at [110, 111] on link "Maria Celia Vilar da Silva" at bounding box center [76, 112] width 67 height 10
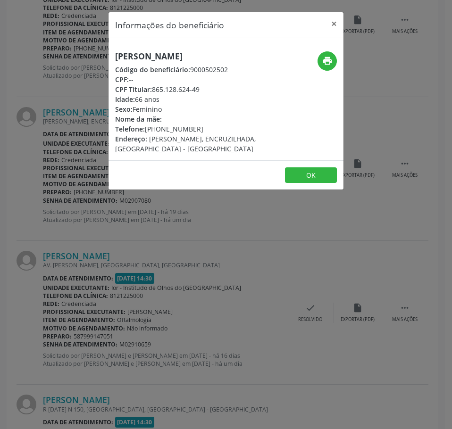
click at [198, 57] on h5 "Maria Celia Vilar da Silva" at bounding box center [186, 56] width 143 height 10
click at [400, 75] on div "Informações do beneficiário × Maria Celia Vilar da Silva Código do beneficiário…" at bounding box center [226, 214] width 452 height 429
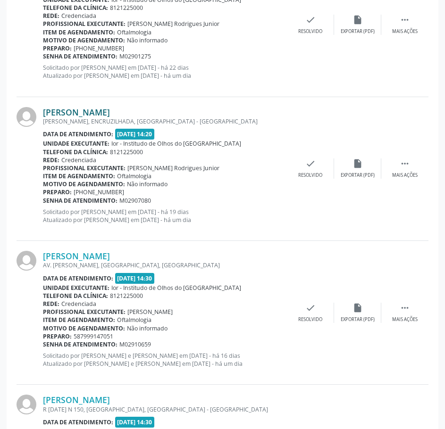
click at [110, 113] on link "Maria Celia Vilar da Silva" at bounding box center [76, 112] width 67 height 10
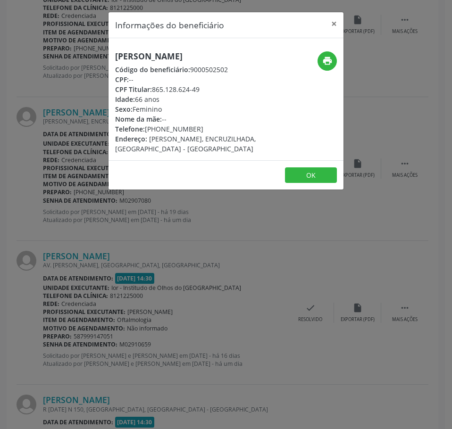
click at [76, 214] on div "Informações do beneficiário × Maria Celia Vilar da Silva Código do beneficiário…" at bounding box center [226, 214] width 452 height 429
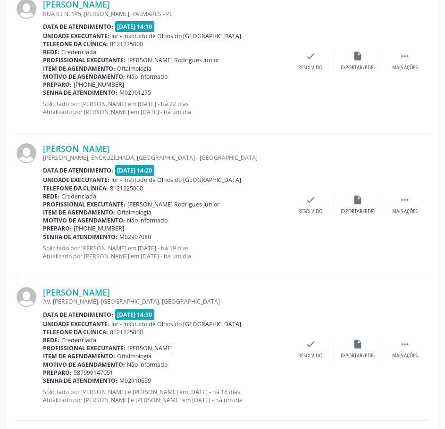
scroll to position [377, 0]
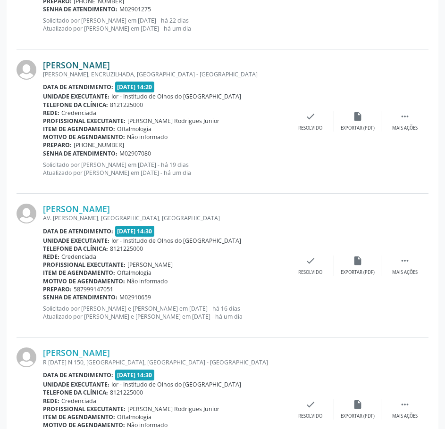
click at [110, 68] on link "Maria Celia Vilar da Silva" at bounding box center [76, 65] width 67 height 10
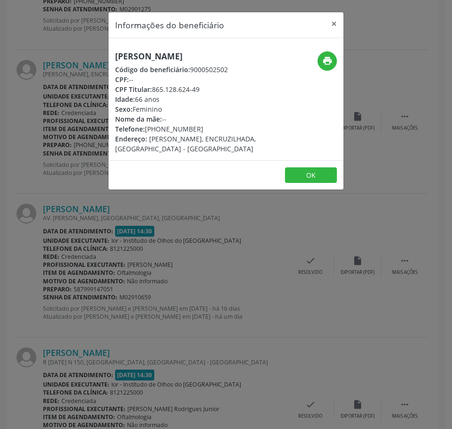
click at [161, 55] on h5 "Maria Celia Vilar da Silva" at bounding box center [186, 56] width 143 height 10
drag, startPoint x: 91, startPoint y: 273, endPoint x: 137, endPoint y: 193, distance: 92.1
click at [90, 272] on div "Informações do beneficiário × Maria Celia Vilar da Silva Código do beneficiário…" at bounding box center [226, 214] width 452 height 429
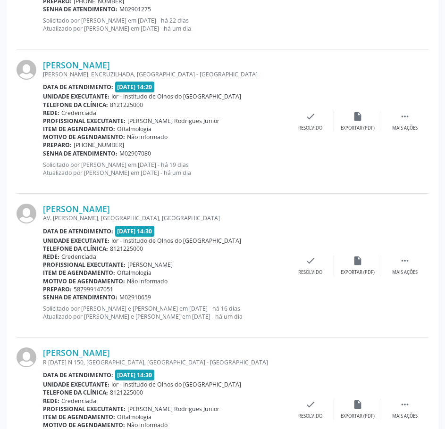
drag, startPoint x: 151, startPoint y: 154, endPoint x: 44, endPoint y: 154, distance: 107.1
click at [44, 154] on div "Senha de atendimento: M02907080" at bounding box center [165, 153] width 244 height 8
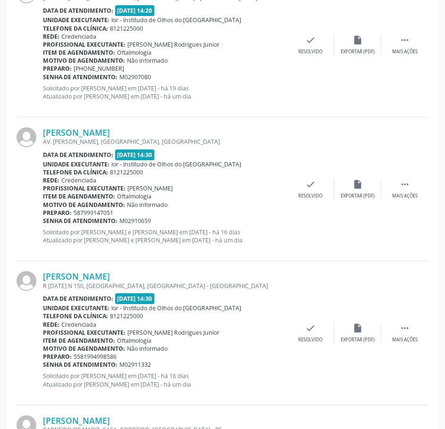
scroll to position [424, 0]
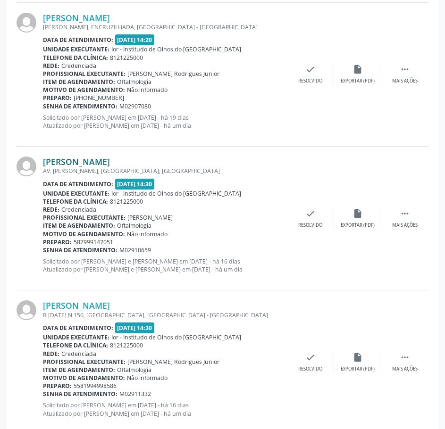
click at [104, 157] on link "Gilsa Maria Correia de Lima" at bounding box center [76, 162] width 67 height 10
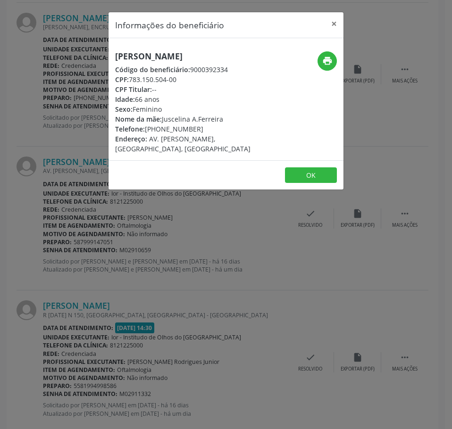
click at [148, 54] on h5 "Gilsa Maria Correia de Lima" at bounding box center [186, 56] width 143 height 10
drag, startPoint x: 177, startPoint y: 81, endPoint x: 130, endPoint y: 79, distance: 47.2
click at [130, 79] on div "CPF: 783.150.504-00" at bounding box center [186, 80] width 143 height 10
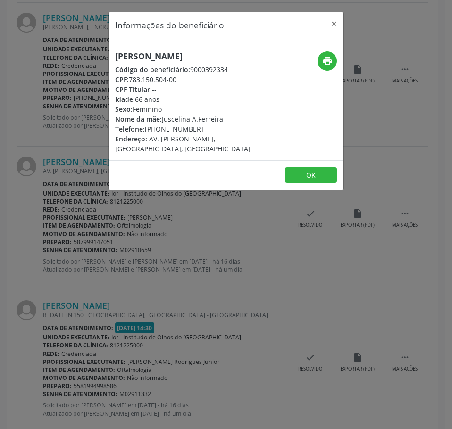
click at [181, 208] on div "Informações do beneficiário × Gilsa Maria Correia de Lima Código do beneficiári…" at bounding box center [226, 214] width 452 height 429
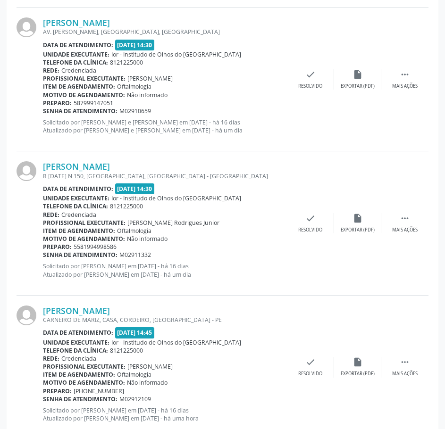
scroll to position [566, 0]
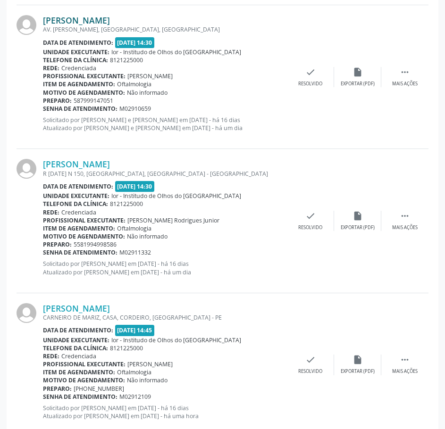
click at [73, 18] on link "Gilsa Maria Correia de Lima" at bounding box center [76, 20] width 67 height 10
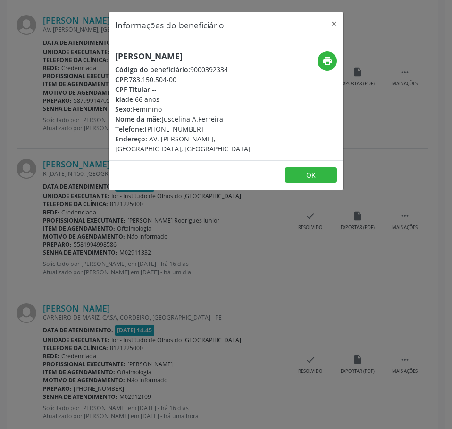
drag, startPoint x: 193, startPoint y: 132, endPoint x: 149, endPoint y: 127, distance: 43.7
click at [149, 127] on div "Telefone: (58) 79991-4705" at bounding box center [186, 129] width 143 height 10
click at [200, 128] on div "Telefone: (58) 79991-4705" at bounding box center [186, 129] width 143 height 10
drag, startPoint x: 202, startPoint y: 128, endPoint x: 147, endPoint y: 126, distance: 55.2
click at [147, 126] on div "Telefone: (58) 79991-4705" at bounding box center [186, 129] width 143 height 10
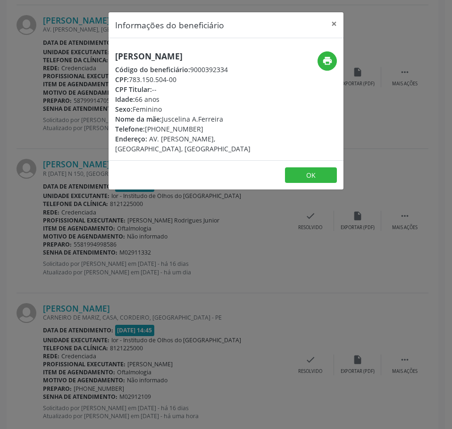
click at [180, 212] on div "Informações do beneficiário × Gilsa Maria Correia de Lima Código do beneficiári…" at bounding box center [226, 214] width 452 height 429
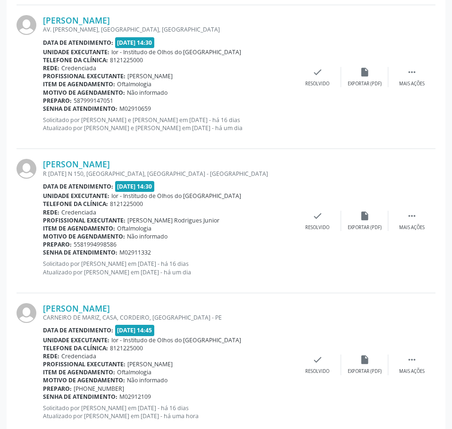
click at [74, 85] on b "Item de agendamento:" at bounding box center [79, 84] width 72 height 8
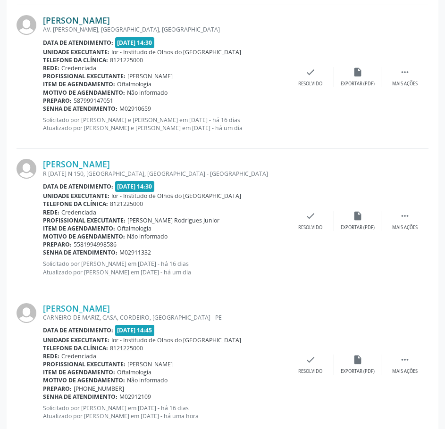
click at [110, 19] on link "Gilsa Maria Correia de Lima" at bounding box center [76, 20] width 67 height 10
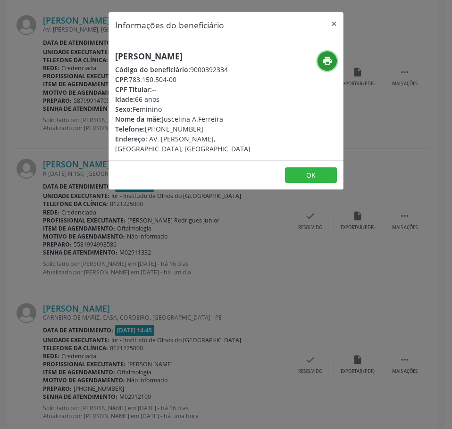
click at [325, 56] on icon "print" at bounding box center [327, 61] width 10 height 10
click at [73, 184] on div "Informações do beneficiário × Gilsa Maria Correia de Lima Código do beneficiári…" at bounding box center [226, 214] width 452 height 429
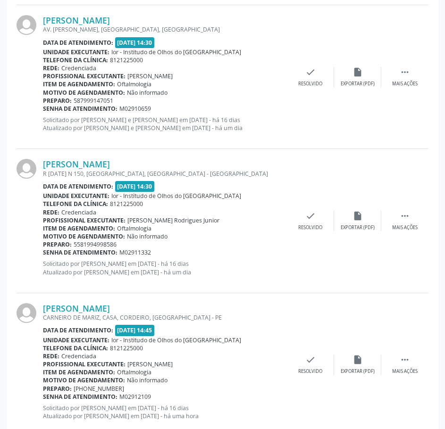
drag, startPoint x: 154, startPoint y: 109, endPoint x: 43, endPoint y: 107, distance: 111.3
click at [43, 107] on div "Senha de atendimento: M02910659" at bounding box center [165, 109] width 244 height 8
click at [110, 21] on link "Gilsa Maria Correia de Lima" at bounding box center [76, 20] width 67 height 10
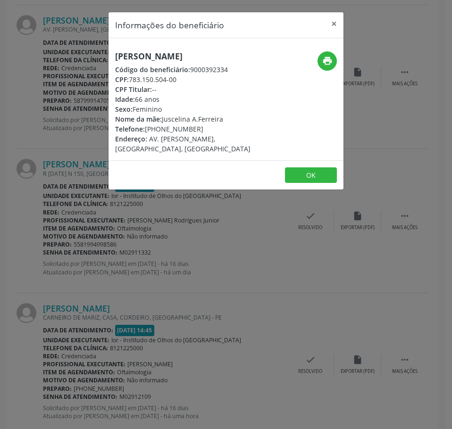
click at [79, 223] on div "Informações do beneficiário × Gilsa Maria Correia de Lima Código do beneficiári…" at bounding box center [226, 214] width 452 height 429
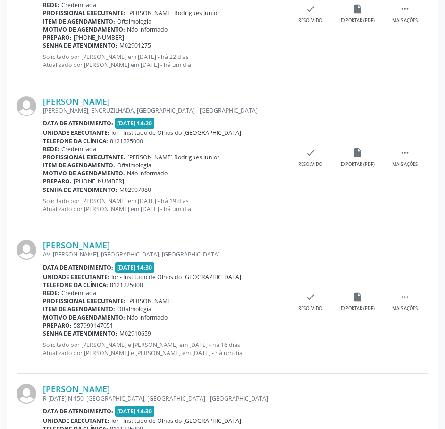
scroll to position [330, 0]
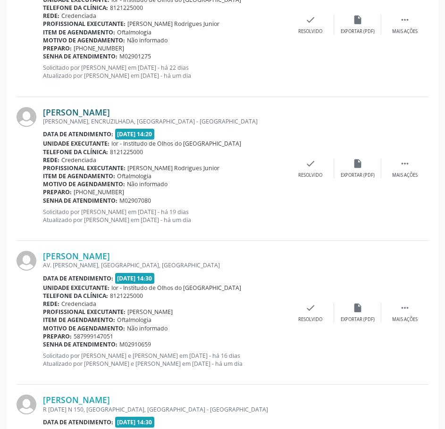
click at [110, 112] on link "Maria Celia Vilar da Silva" at bounding box center [76, 112] width 67 height 10
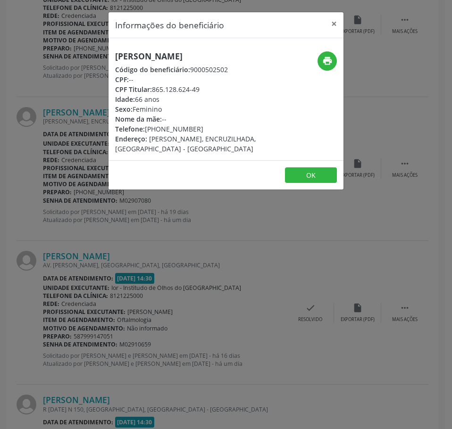
drag, startPoint x: 198, startPoint y: 127, endPoint x: 146, endPoint y: 126, distance: 51.9
click at [146, 126] on div "Telefone: (81) 98819-3795" at bounding box center [186, 129] width 143 height 10
click at [246, 279] on div "Informações do beneficiário × Maria Celia Vilar da Silva Código do beneficiário…" at bounding box center [226, 214] width 452 height 429
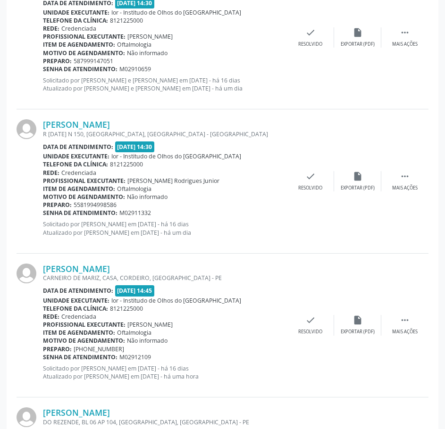
scroll to position [707, 0]
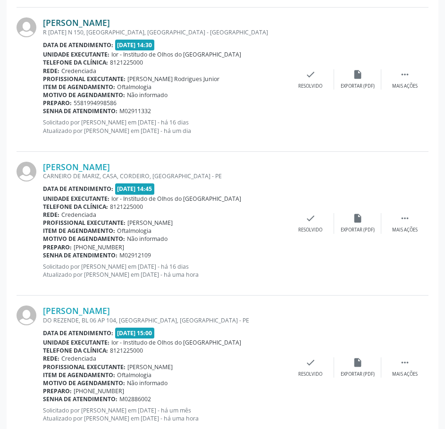
click at [110, 24] on link "Elisabete Nascimento de Paula" at bounding box center [76, 22] width 67 height 10
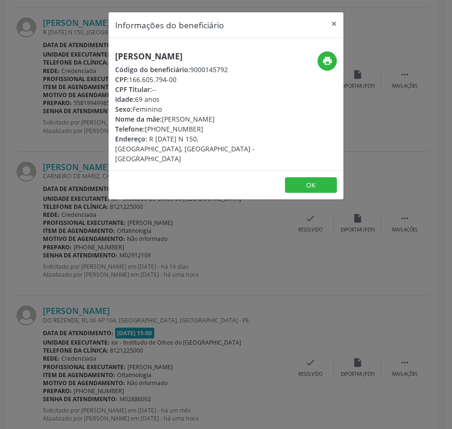
drag, startPoint x: 179, startPoint y: 77, endPoint x: 130, endPoint y: 82, distance: 49.3
click at [131, 83] on div "CPF: 166.605.794-00" at bounding box center [186, 80] width 143 height 10
click at [246, 299] on div "Informações do beneficiário × Elisabete Nascimento de Paula Código do beneficiá…" at bounding box center [226, 214] width 452 height 429
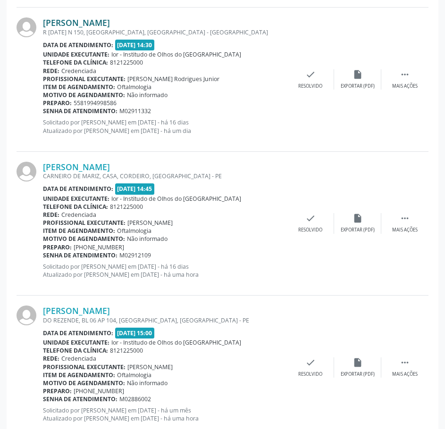
click at [110, 23] on link "Elisabete Nascimento de Paula" at bounding box center [76, 22] width 67 height 10
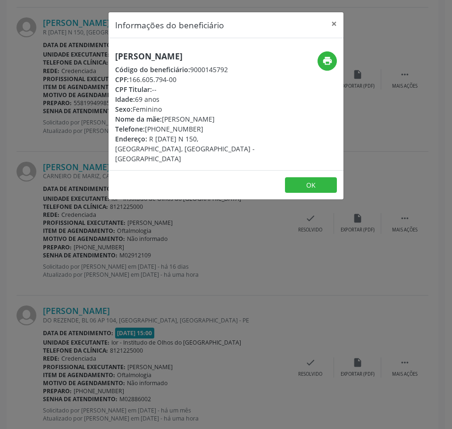
drag, startPoint x: 194, startPoint y: 132, endPoint x: 146, endPoint y: 127, distance: 47.9
click at [146, 127] on div "Telefone: (81) 98425-5828" at bounding box center [186, 129] width 143 height 10
click at [74, 53] on div "Informações do beneficiário × Elisabete Nascimento de Paula Código do beneficiá…" at bounding box center [226, 214] width 452 height 429
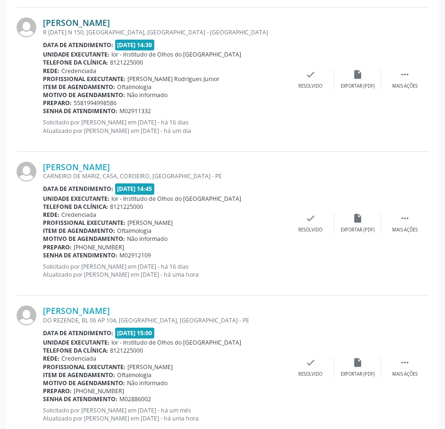
click at [91, 18] on link "Elisabete Nascimento de Paula" at bounding box center [76, 22] width 67 height 10
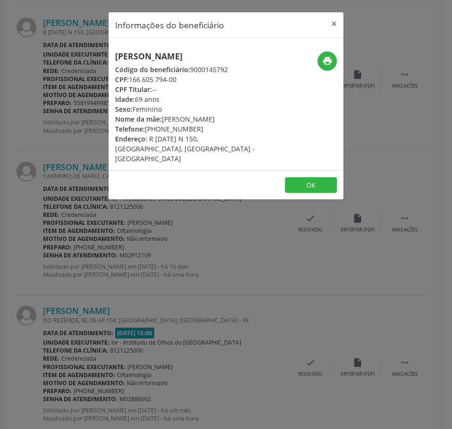
click at [130, 52] on h5 "Elisabete Nascimento de Paula" at bounding box center [186, 56] width 143 height 10
click at [129, 52] on h5 "Elisabete Nascimento de Paula" at bounding box center [186, 56] width 143 height 10
click at [153, 213] on div "Informações do beneficiário × Elisabete Nascimento de Paula Código do beneficiá…" at bounding box center [226, 214] width 452 height 429
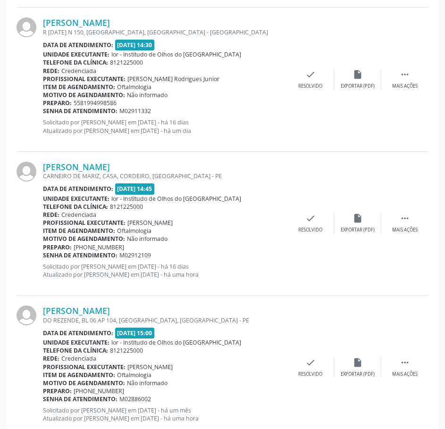
drag, startPoint x: 150, startPoint y: 111, endPoint x: 42, endPoint y: 107, distance: 108.1
click at [42, 107] on div "Elisabete Nascimento de Paula R 13 JUNHO N 150, AGUAZINHA, RECIFE - PE Data de …" at bounding box center [223, 80] width 412 height 144
click at [46, 115] on b "Senha de atendimento:" at bounding box center [80, 111] width 75 height 8
drag, startPoint x: 43, startPoint y: 113, endPoint x: 155, endPoint y: 111, distance: 111.8
click at [155, 111] on div "Senha de atendimento: M02911332" at bounding box center [165, 111] width 244 height 8
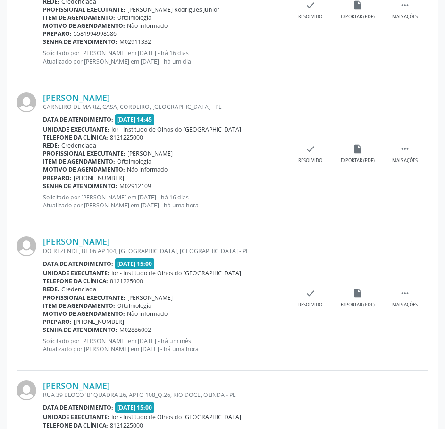
scroll to position [802, 0]
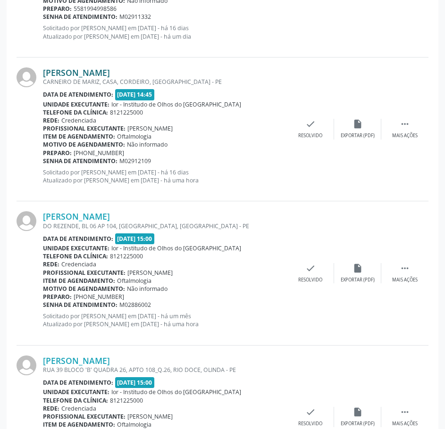
click at [110, 69] on link "Mauricio Galdino Nascimento" at bounding box center [76, 72] width 67 height 10
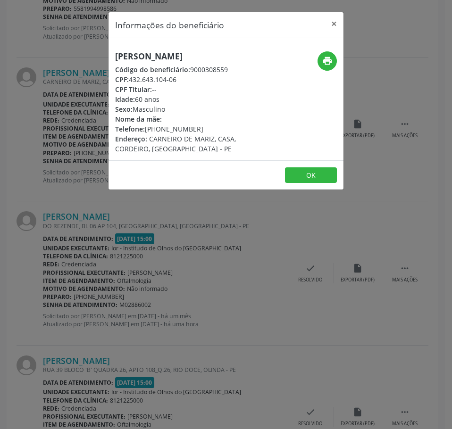
drag, startPoint x: 65, startPoint y: 275, endPoint x: 117, endPoint y: 229, distance: 70.1
click at [69, 274] on div "Informações do beneficiário × Mauricio Galdino Nascimento Código do beneficiári…" at bounding box center [226, 214] width 452 height 429
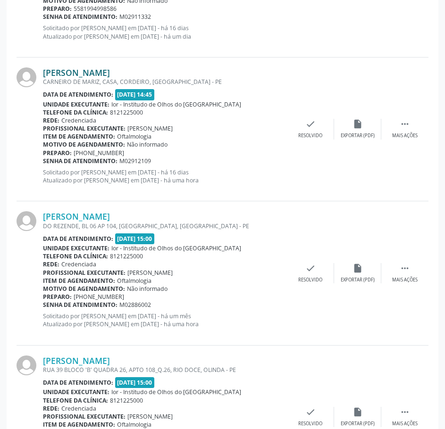
click at [110, 73] on link "Mauricio Galdino Nascimento" at bounding box center [76, 72] width 67 height 10
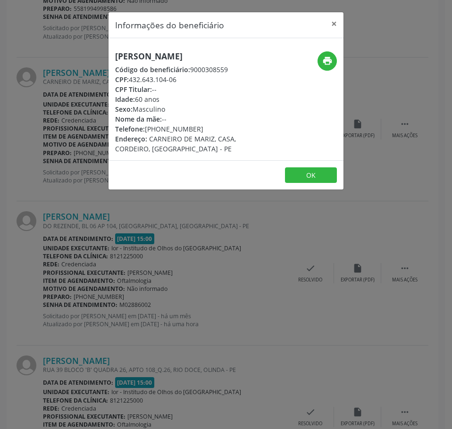
click at [183, 51] on h5 "Mauricio Galdino Nascimento" at bounding box center [186, 56] width 143 height 10
click at [43, 100] on div "Informações do beneficiário × Mauricio Galdino Nascimento Código do beneficiári…" at bounding box center [226, 214] width 452 height 429
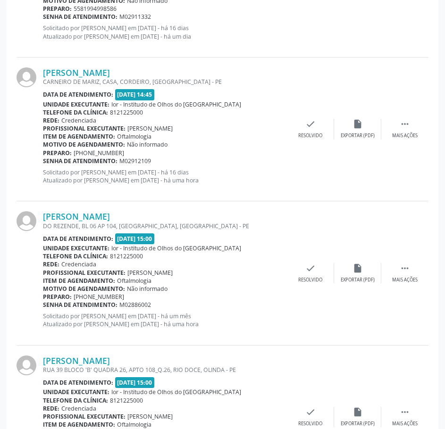
scroll to position [849, 0]
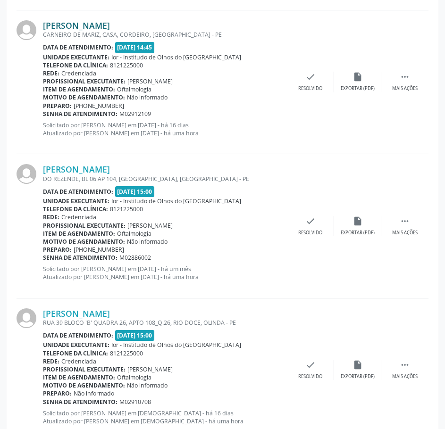
click at [110, 26] on link "Mauricio Galdino Nascimento" at bounding box center [76, 25] width 67 height 10
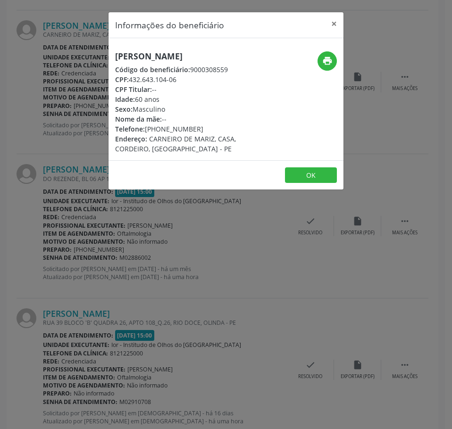
drag, startPoint x: 177, startPoint y: 80, endPoint x: 129, endPoint y: 81, distance: 48.1
click at [129, 81] on div "CPF: 432.643.104-06" at bounding box center [186, 80] width 143 height 10
click at [170, 248] on div "Informações do beneficiário × Mauricio Galdino Nascimento Código do beneficiári…" at bounding box center [226, 214] width 452 height 429
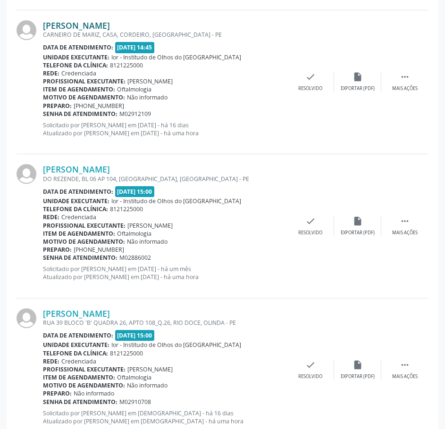
click at [110, 25] on link "Mauricio Galdino Nascimento" at bounding box center [76, 25] width 67 height 10
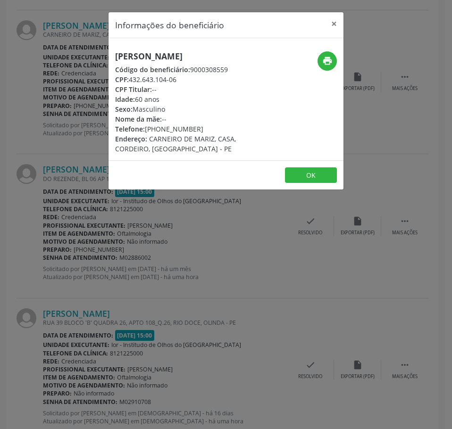
drag, startPoint x: 199, startPoint y: 128, endPoint x: 147, endPoint y: 130, distance: 52.4
click at [147, 130] on div "Telefone: (81) 99909-3329" at bounding box center [186, 129] width 143 height 10
click at [86, 238] on div "Informações do beneficiário × Mauricio Galdino Nascimento Código do beneficiári…" at bounding box center [226, 214] width 452 height 429
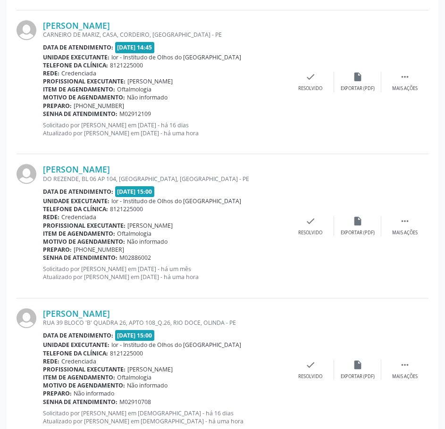
drag, startPoint x: 150, startPoint y: 116, endPoint x: 44, endPoint y: 116, distance: 106.1
click at [44, 116] on div "Senha de atendimento: M02912109" at bounding box center [165, 114] width 244 height 8
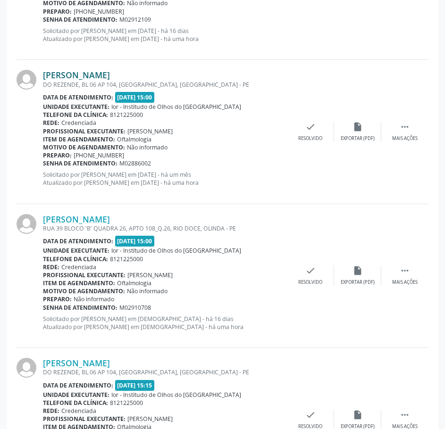
scroll to position [990, 0]
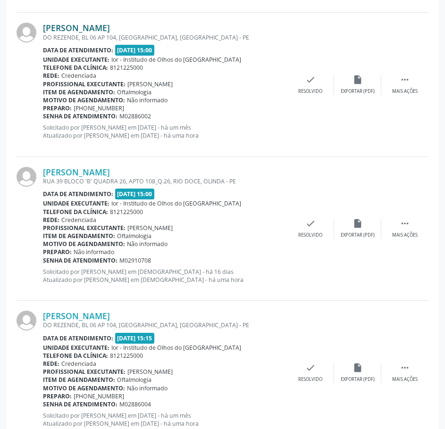
click at [110, 31] on link "Antonio Fernando Barbosa da Silva" at bounding box center [76, 28] width 67 height 10
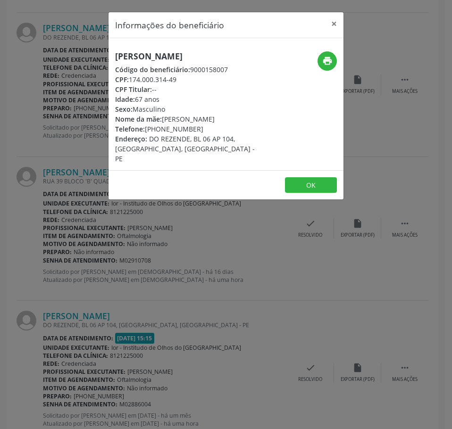
drag, startPoint x: 179, startPoint y: 89, endPoint x: 131, endPoint y: 91, distance: 48.6
click at [131, 84] on div "CPF: 174.000.314-49" at bounding box center [186, 80] width 143 height 10
click at [116, 291] on div "Informações do beneficiário × Antonio Fernando Barbosa da Silva Código do benef…" at bounding box center [226, 214] width 452 height 429
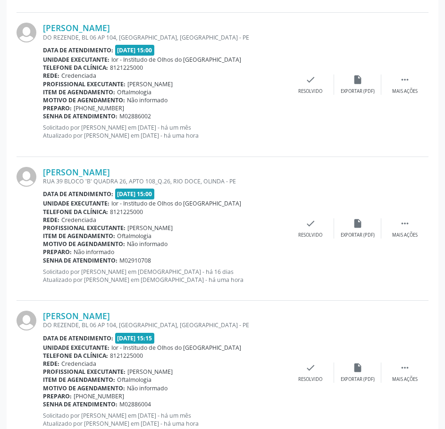
drag, startPoint x: 158, startPoint y: 116, endPoint x: 42, endPoint y: 117, distance: 115.5
click at [42, 117] on div "Antonio Fernando Barbosa da Silva DO REZENDE, BL 06 AP 104, JARDIM PRIMAVERA, C…" at bounding box center [223, 85] width 412 height 144
click at [236, 105] on div "Preparo: +55 81 98413-7627" at bounding box center [165, 108] width 244 height 8
click at [221, 99] on div "Motivo de agendamento: Não informado" at bounding box center [165, 100] width 244 height 8
click at [274, 93] on div "Item de agendamento: Oftalmologia" at bounding box center [165, 92] width 244 height 8
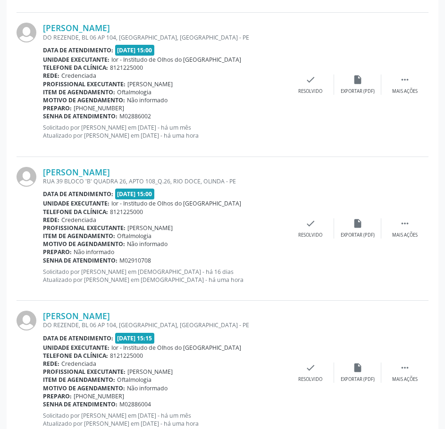
click at [256, 94] on div "Item de agendamento: Oftalmologia" at bounding box center [165, 92] width 244 height 8
click at [110, 30] on link "Antonio Fernando Barbosa da Silva" at bounding box center [76, 28] width 67 height 10
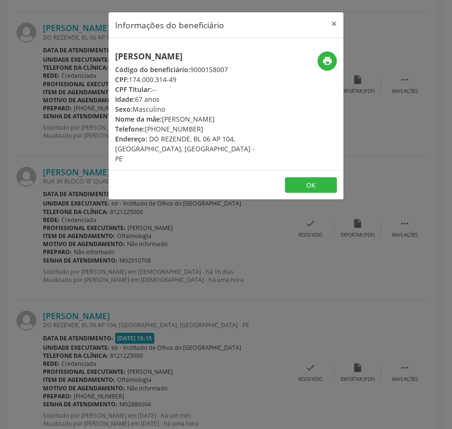
click at [151, 58] on h5 "Antonio Fernando Barbosa da Silva" at bounding box center [186, 56] width 143 height 10
click at [23, 67] on div "Informações do beneficiário × Antonio Fernando Barbosa da Silva Código do benef…" at bounding box center [226, 214] width 452 height 429
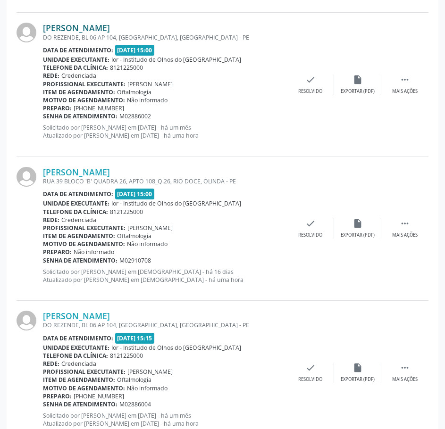
click at [110, 26] on link "Antonio Fernando Barbosa da Silva" at bounding box center [76, 28] width 67 height 10
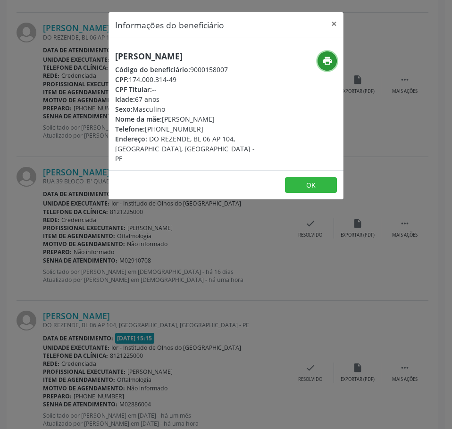
click at [327, 61] on icon "print" at bounding box center [327, 61] width 10 height 10
click at [137, 278] on div "Informações do beneficiário × Antonio Fernando Barbosa da Silva Código do benef…" at bounding box center [226, 214] width 452 height 429
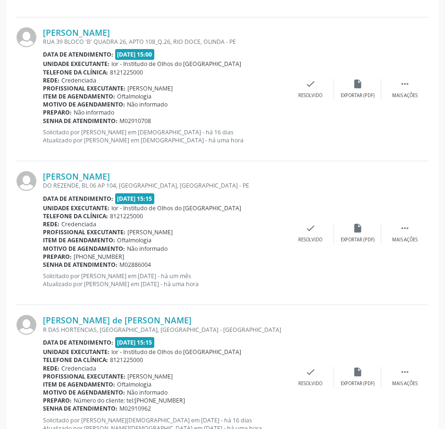
scroll to position [1132, 0]
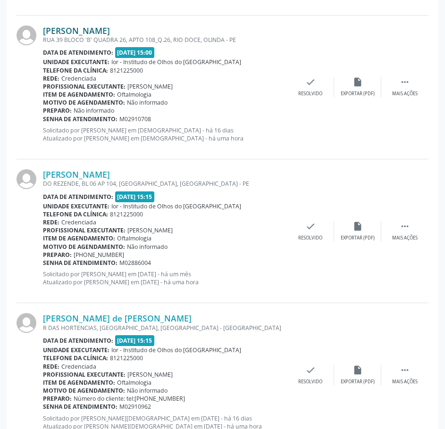
click at [110, 34] on link "Iza Maria Melo de Souza" at bounding box center [76, 30] width 67 height 10
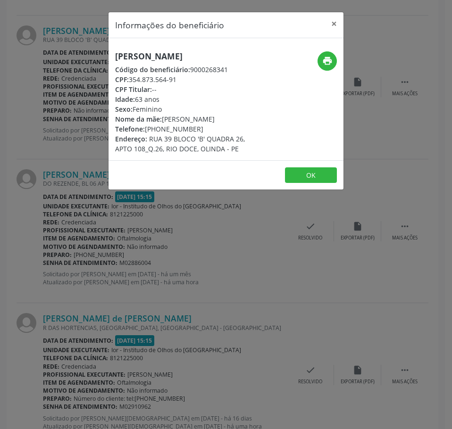
click at [134, 55] on h5 "Iza Maria Melo de Souza" at bounding box center [186, 56] width 143 height 10
drag, startPoint x: 178, startPoint y: 79, endPoint x: 132, endPoint y: 80, distance: 46.2
click at [132, 80] on div "CPF: 354.873.564-91" at bounding box center [186, 80] width 143 height 10
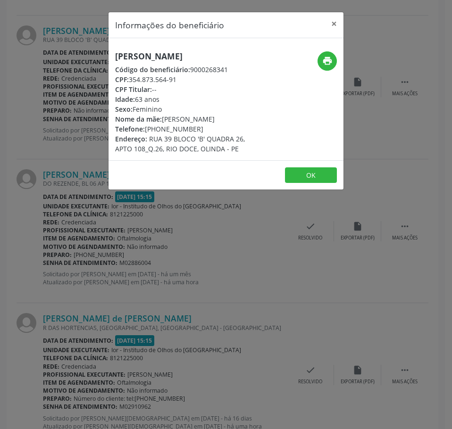
click at [61, 111] on div "Informações do beneficiário × Iza Maria Melo de Souza Código do beneficiário: 9…" at bounding box center [226, 214] width 452 height 429
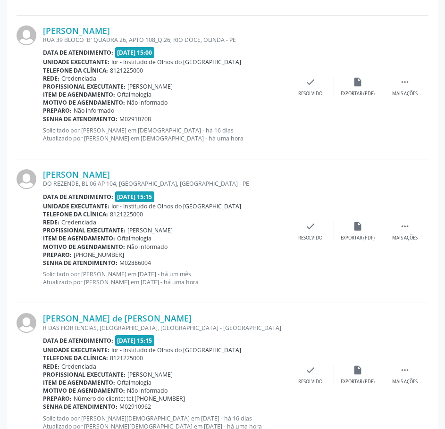
drag, startPoint x: 143, startPoint y: 116, endPoint x: 42, endPoint y: 118, distance: 101.4
click at [43, 119] on div "Senha de atendimento: M02910708" at bounding box center [165, 119] width 244 height 8
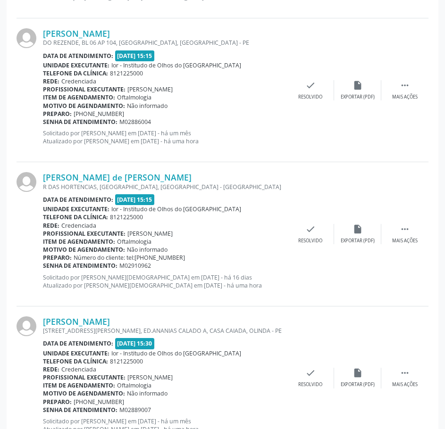
scroll to position [1273, 0]
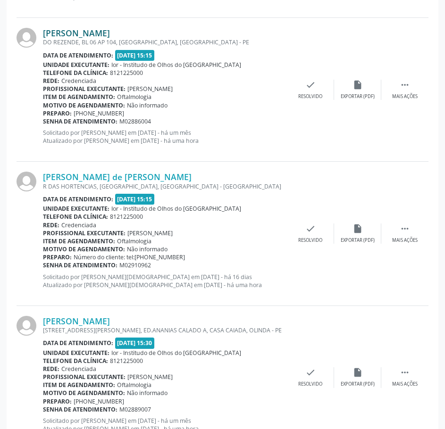
click at [110, 34] on link "Iracema Ferreira Barbosa da Silva" at bounding box center [76, 33] width 67 height 10
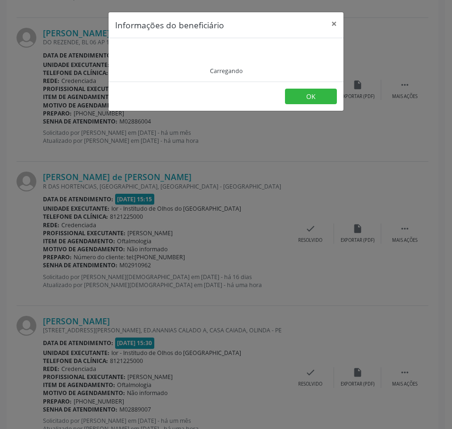
click at [92, 166] on div "Informações do beneficiário × Carregando OK" at bounding box center [226, 214] width 452 height 429
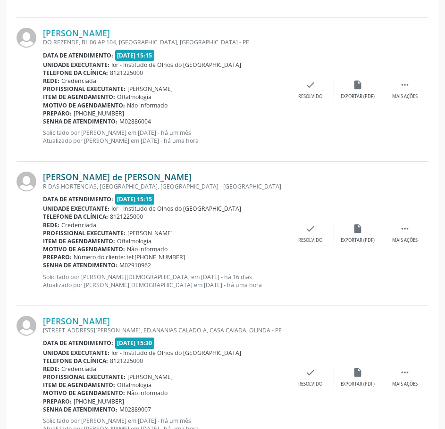
click at [111, 175] on link "Nhelma Magda Barbalho de Santana Barbosa" at bounding box center [117, 177] width 149 height 10
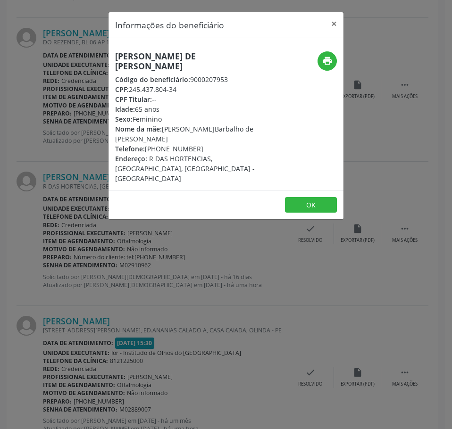
click at [158, 64] on h5 "Nhelma Magda Barbalho de Santana Barbosa" at bounding box center [186, 61] width 143 height 20
click at [131, 266] on div "Informações do beneficiário × Nhelma Magda Barbalho de Santana Barbosa Código d…" at bounding box center [226, 214] width 452 height 429
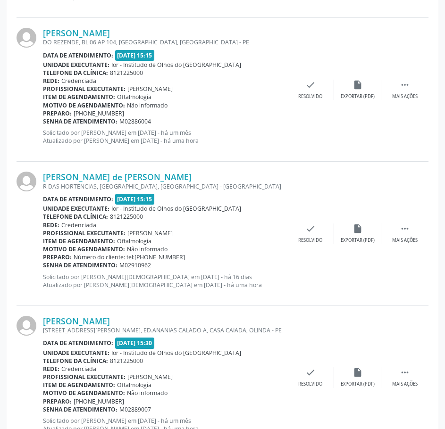
drag, startPoint x: 160, startPoint y: 264, endPoint x: 44, endPoint y: 263, distance: 116.0
click at [44, 263] on div "Senha de atendimento: M02910962" at bounding box center [165, 265] width 244 height 8
click at [110, 34] on link "Iracema Ferreira Barbosa da Silva" at bounding box center [76, 33] width 67 height 10
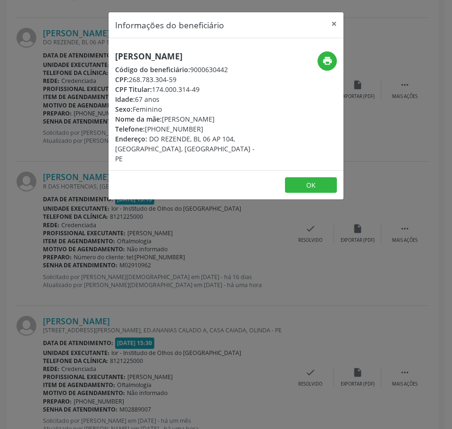
click at [157, 56] on h5 "Iracema Ferreira Barbosa da Silva" at bounding box center [186, 56] width 143 height 10
click at [121, 240] on div "Informações do beneficiário × Iracema Ferreira Barbosa da Silva Código do benef…" at bounding box center [226, 214] width 452 height 429
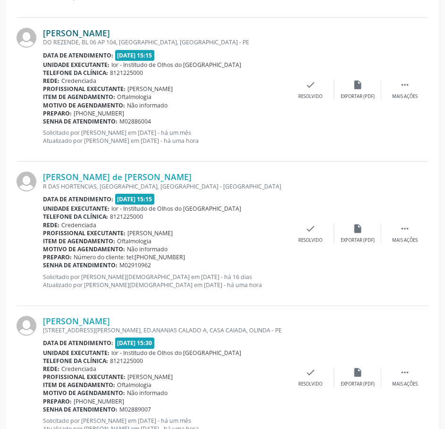
click at [110, 33] on link "Iracema Ferreira Barbosa da Silva" at bounding box center [76, 33] width 67 height 10
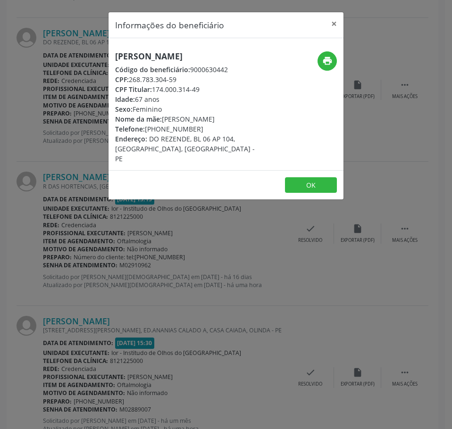
drag, startPoint x: 181, startPoint y: 91, endPoint x: 131, endPoint y: 90, distance: 50.0
click at [131, 84] on div "CPF: 268.783.304-59" at bounding box center [186, 80] width 143 height 10
click at [163, 267] on div "Informações do beneficiário × Iracema Ferreira Barbosa da Silva Código do benef…" at bounding box center [226, 214] width 452 height 429
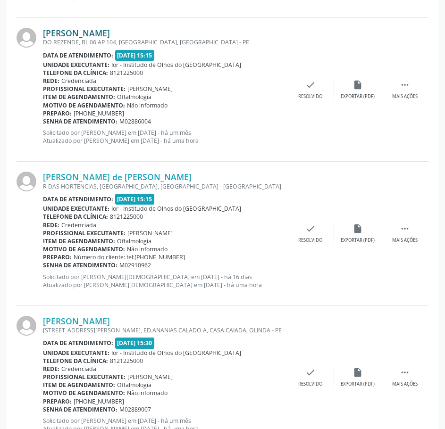
click at [108, 36] on link "Iracema Ferreira Barbosa da Silva" at bounding box center [76, 33] width 67 height 10
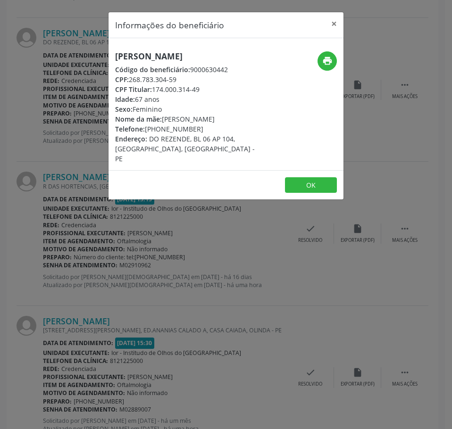
drag, startPoint x: 200, startPoint y: 141, endPoint x: 144, endPoint y: 141, distance: 56.1
click at [146, 134] on div "Telefone: (81) 98519-6725" at bounding box center [186, 129] width 143 height 10
drag, startPoint x: 184, startPoint y: 263, endPoint x: 177, endPoint y: 262, distance: 7.1
click at [178, 262] on div "Informações do beneficiário × Iracema Ferreira Barbosa da Silva Código do benef…" at bounding box center [226, 214] width 452 height 429
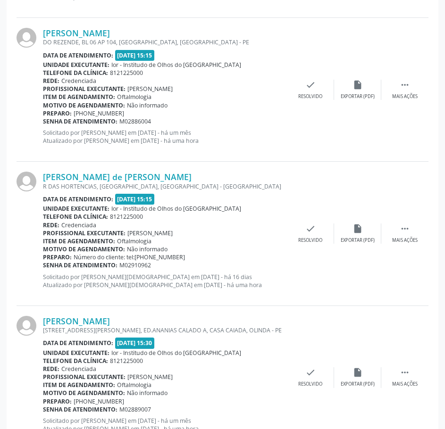
drag, startPoint x: 149, startPoint y: 121, endPoint x: 43, endPoint y: 119, distance: 105.6
click at [43, 119] on div "Senha de atendimento: M02886004" at bounding box center [165, 121] width 244 height 8
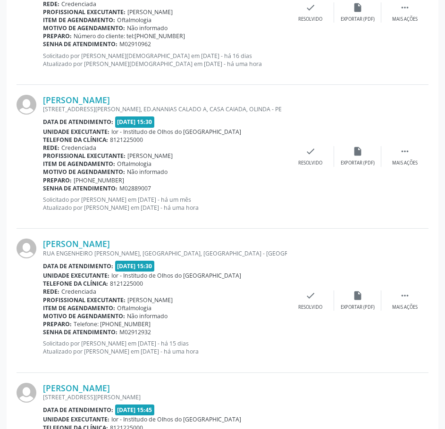
scroll to position [1556, 0]
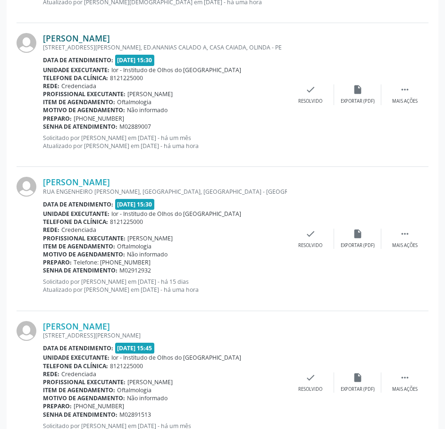
click at [110, 40] on link "Maria Tereza Pereira Magalhaes" at bounding box center [76, 38] width 67 height 10
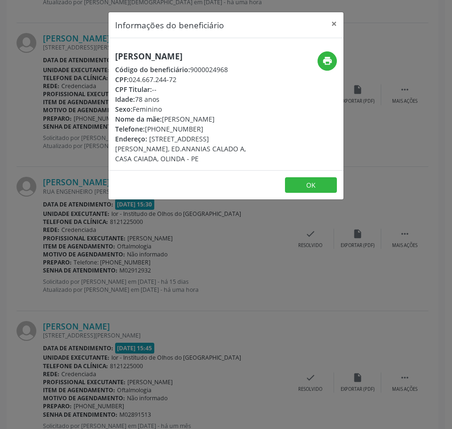
click at [151, 56] on h5 "Maria Tereza Pereira Magalhaes" at bounding box center [186, 56] width 143 height 10
drag, startPoint x: 83, startPoint y: 86, endPoint x: 91, endPoint y: 85, distance: 9.0
click at [83, 86] on div "Informações do beneficiário × Maria Tereza Pereira Magalhaes Código do benefici…" at bounding box center [226, 214] width 452 height 429
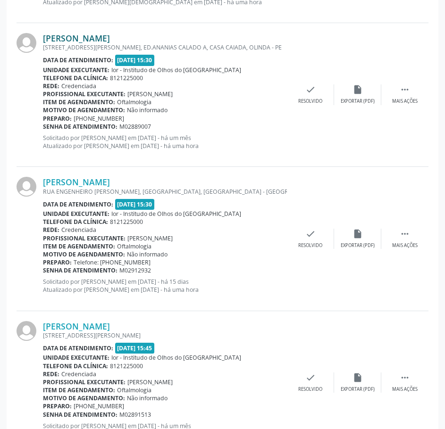
click at [102, 40] on link "Maria Tereza Pereira Magalhaes" at bounding box center [76, 38] width 67 height 10
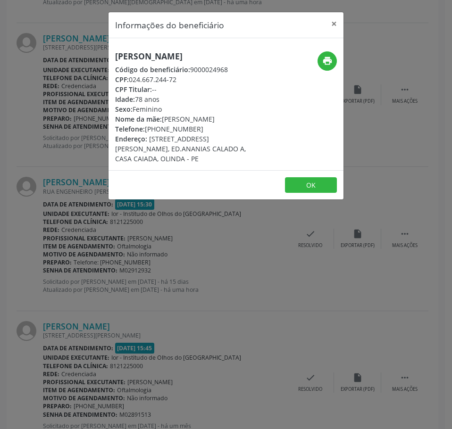
drag, startPoint x: 200, startPoint y: 137, endPoint x: 144, endPoint y: 137, distance: 56.6
click at [145, 134] on div "Telefone: (81) 99943-5057" at bounding box center [186, 129] width 143 height 10
click at [38, 214] on div "Informações do beneficiário × Maria Tereza Pereira Magalhaes Código do benefici…" at bounding box center [226, 214] width 452 height 429
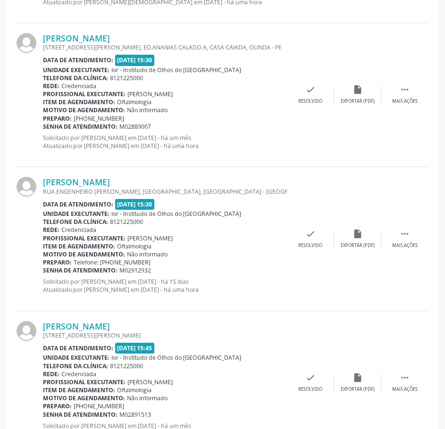
drag, startPoint x: 152, startPoint y: 127, endPoint x: 44, endPoint y: 129, distance: 108.0
click at [44, 129] on div "Senha de atendimento: M02889007" at bounding box center [165, 127] width 244 height 8
click at [99, 38] on link "Maria Tereza Pereira Magalhaes" at bounding box center [76, 38] width 67 height 10
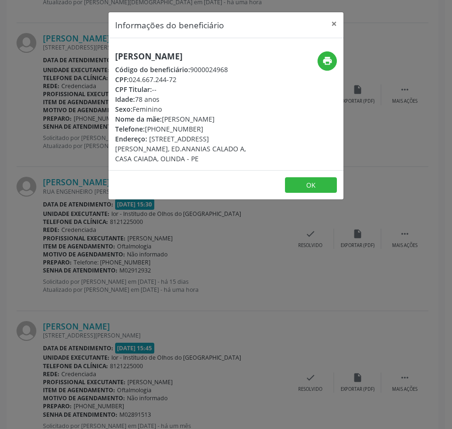
click at [154, 61] on h5 "Maria Tereza Pereira Magalhaes" at bounding box center [186, 56] width 143 height 10
click at [50, 88] on div "Informações do beneficiário × Maria Tereza Pereira Magalhaes Código do benefici…" at bounding box center [226, 214] width 452 height 429
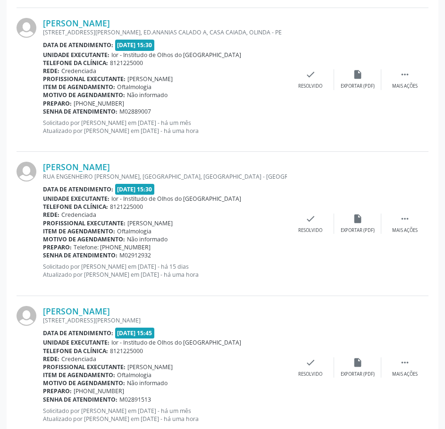
scroll to position [1626, 0]
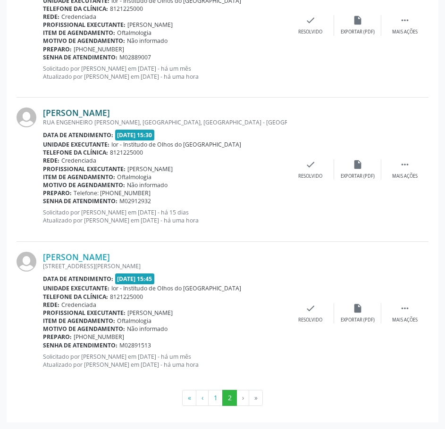
click at [100, 112] on link "Juvanete Moura Silva" at bounding box center [76, 113] width 67 height 10
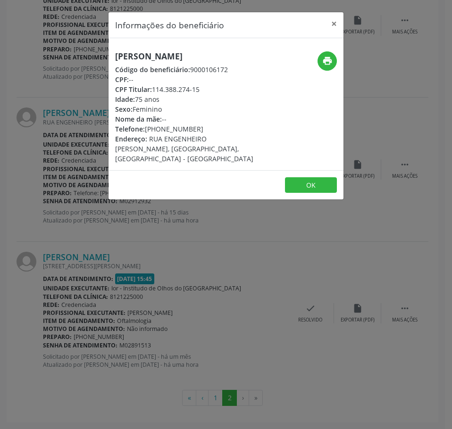
click at [174, 55] on h5 "Juvanete Moura Silva" at bounding box center [186, 56] width 143 height 10
click at [40, 258] on div "Informações do beneficiário × Juvanete Moura Silva Código do beneficiário: 9000…" at bounding box center [226, 214] width 452 height 429
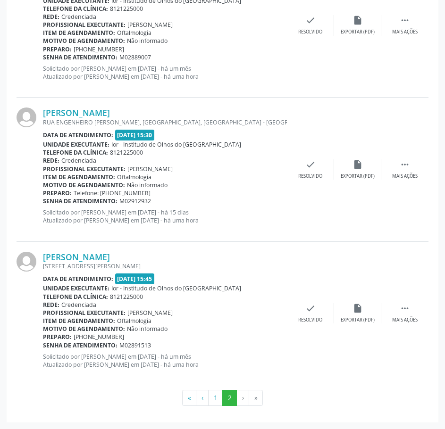
drag, startPoint x: 154, startPoint y: 204, endPoint x: 44, endPoint y: 204, distance: 109.4
click at [44, 204] on div "Senha de atendimento: M02912932" at bounding box center [165, 201] width 244 height 8
click at [103, 259] on link "Edesio Dias da Silva" at bounding box center [76, 257] width 67 height 10
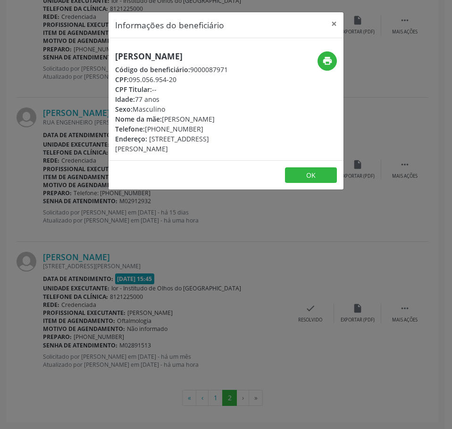
click at [158, 53] on h5 "Edesio Dias da Silva" at bounding box center [186, 56] width 143 height 10
click at [138, 307] on div "Informações do beneficiário × Edesio Dias da Silva Código do beneficiário: 9000…" at bounding box center [226, 214] width 452 height 429
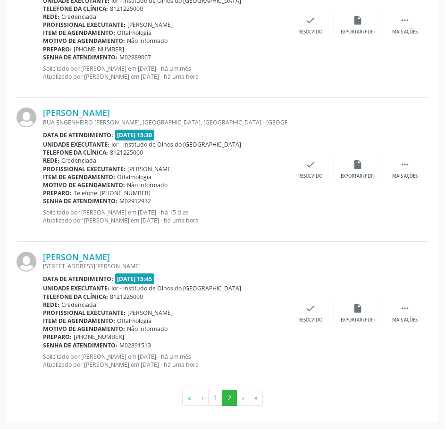
drag, startPoint x: 152, startPoint y: 346, endPoint x: 44, endPoint y: 347, distance: 108.5
click at [44, 347] on div "Senha de atendimento: M02891513" at bounding box center [165, 345] width 244 height 8
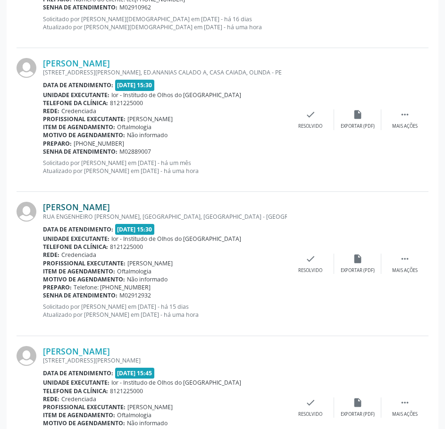
click at [70, 207] on link "Juvanete Moura Silva" at bounding box center [76, 207] width 67 height 10
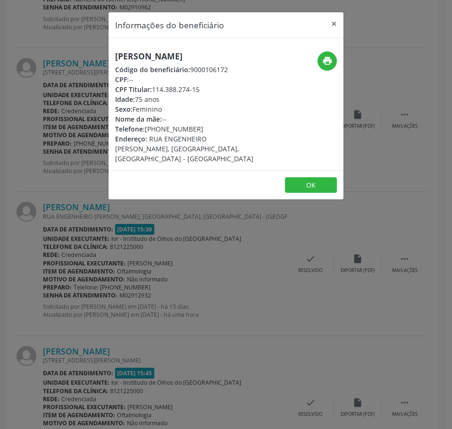
click at [148, 52] on h5 "Juvanete Moura Silva" at bounding box center [186, 56] width 143 height 10
click at [81, 249] on div "Informações do beneficiário × Juvanete Moura Silva Código do beneficiário: 9000…" at bounding box center [226, 214] width 452 height 429
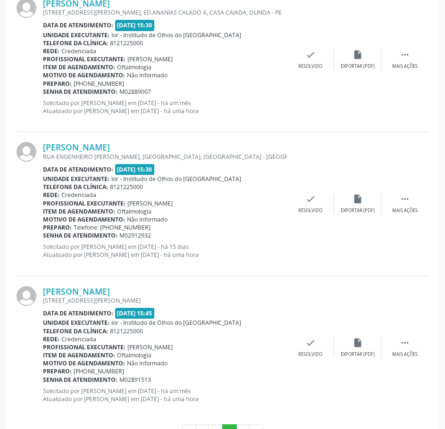
scroll to position [1626, 0]
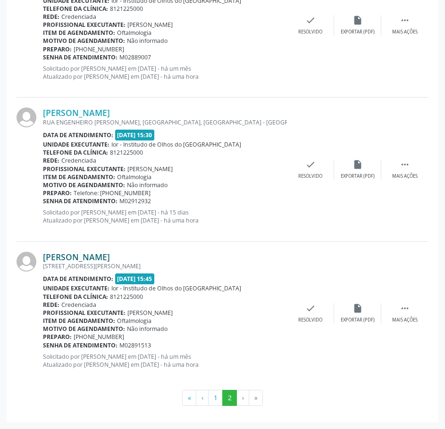
click at [98, 255] on link "Edesio Dias da Silva" at bounding box center [76, 257] width 67 height 10
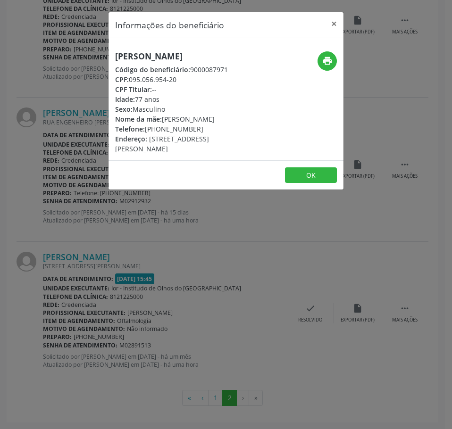
click at [144, 54] on h5 "Edesio Dias da Silva" at bounding box center [186, 56] width 143 height 10
click at [58, 177] on div "Informações do beneficiário × Edesio Dias da Silva Código do beneficiário: 9000…" at bounding box center [226, 214] width 452 height 429
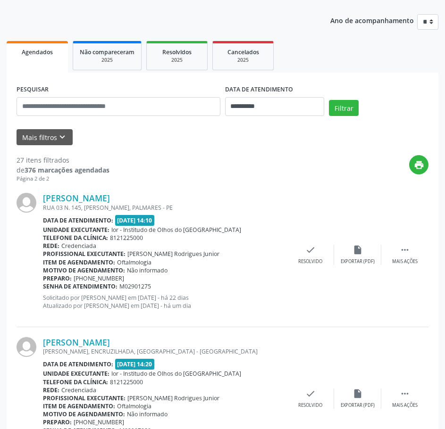
scroll to position [0, 0]
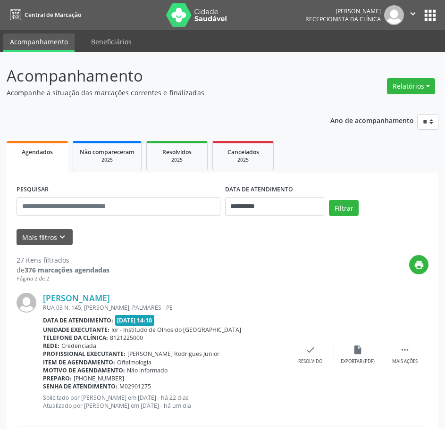
click at [411, 10] on icon "" at bounding box center [412, 13] width 10 height 10
click at [394, 61] on link "Sair" at bounding box center [388, 57] width 65 height 13
drag, startPoint x: 0, startPoint y: 0, endPoint x: 415, endPoint y: 11, distance: 414.7
click at [415, 11] on icon "" at bounding box center [412, 13] width 10 height 10
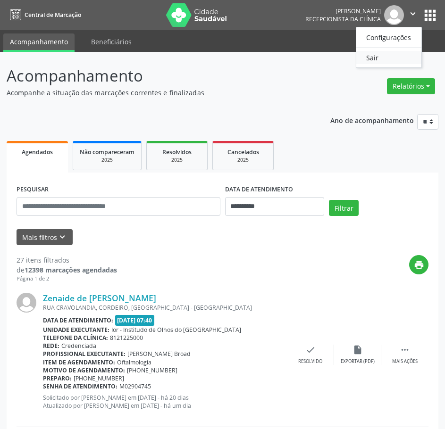
click at [390, 60] on link "Sair" at bounding box center [388, 57] width 65 height 13
